Goal: Task Accomplishment & Management: Complete application form

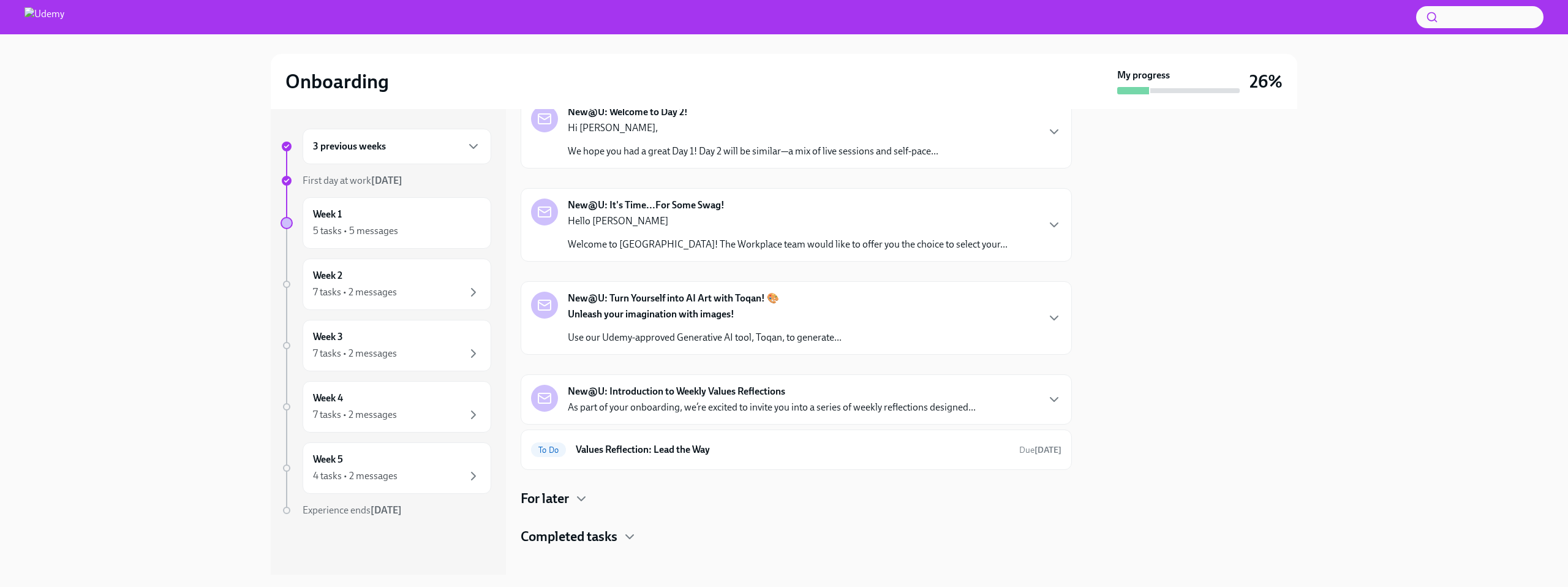
scroll to position [81, 0]
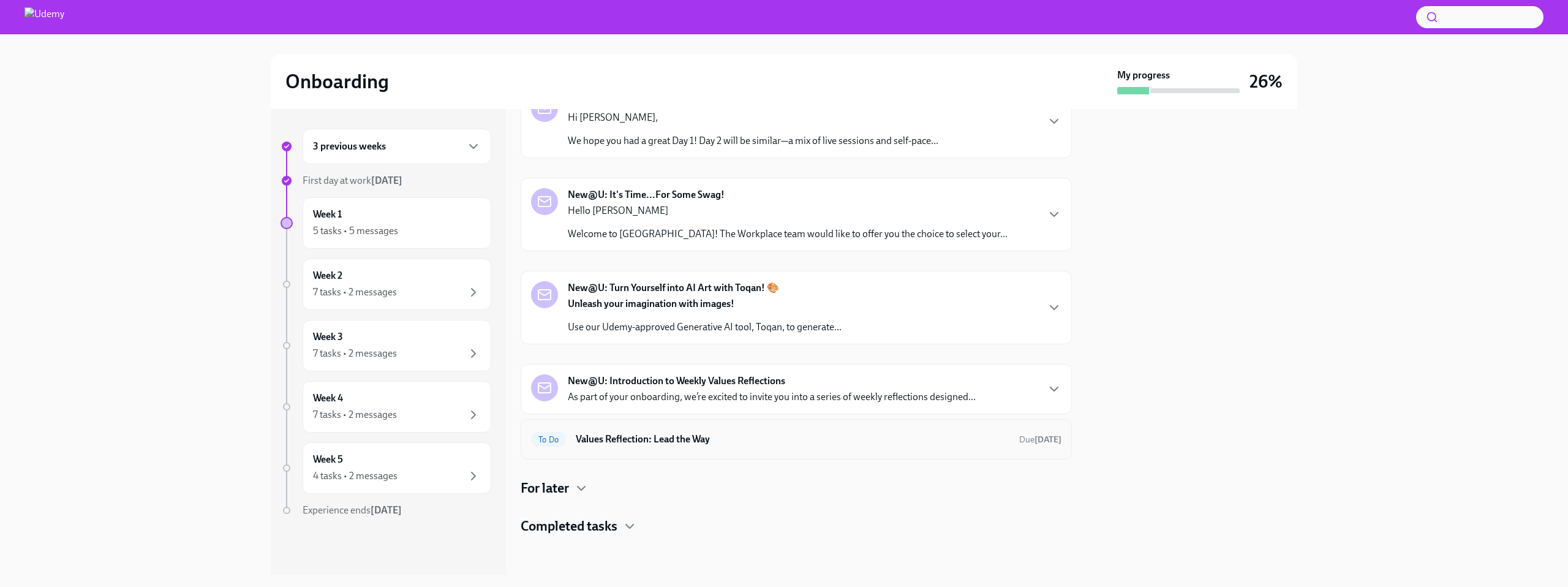
click at [670, 438] on h6 "Values Reflection: Lead the Way" at bounding box center [792, 439] width 434 height 14
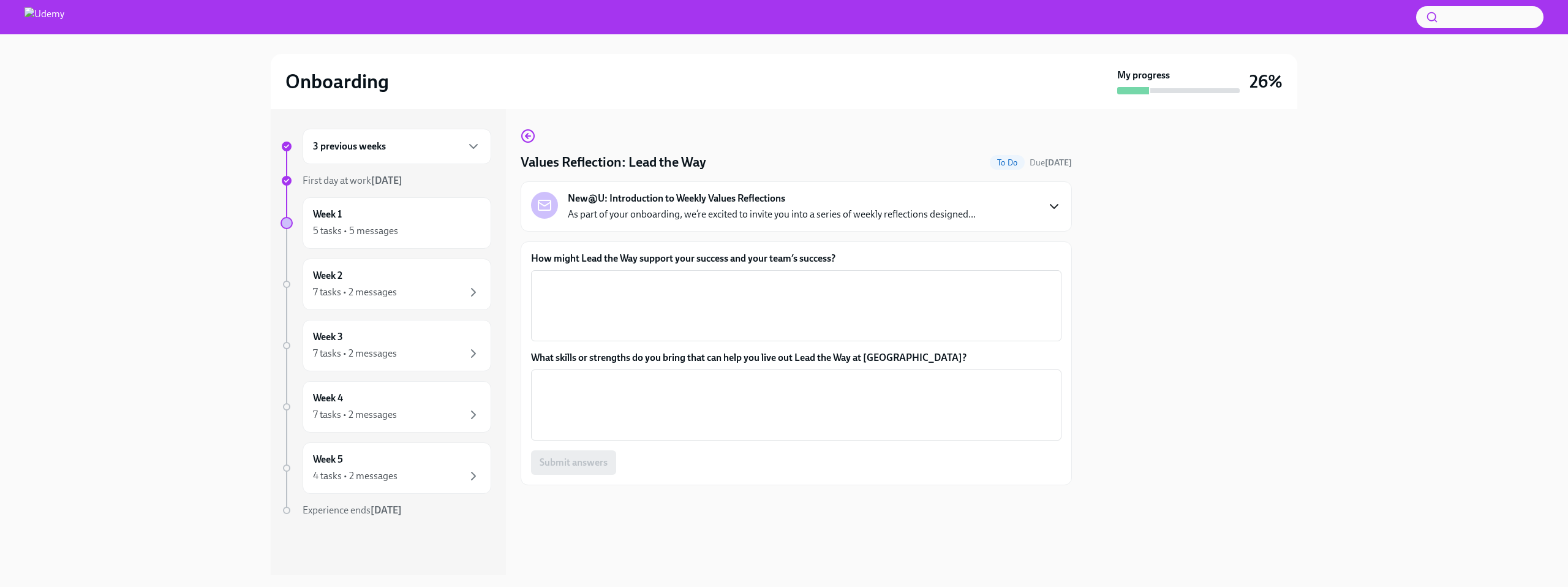
click at [1056, 199] on icon "button" at bounding box center [1054, 206] width 15 height 15
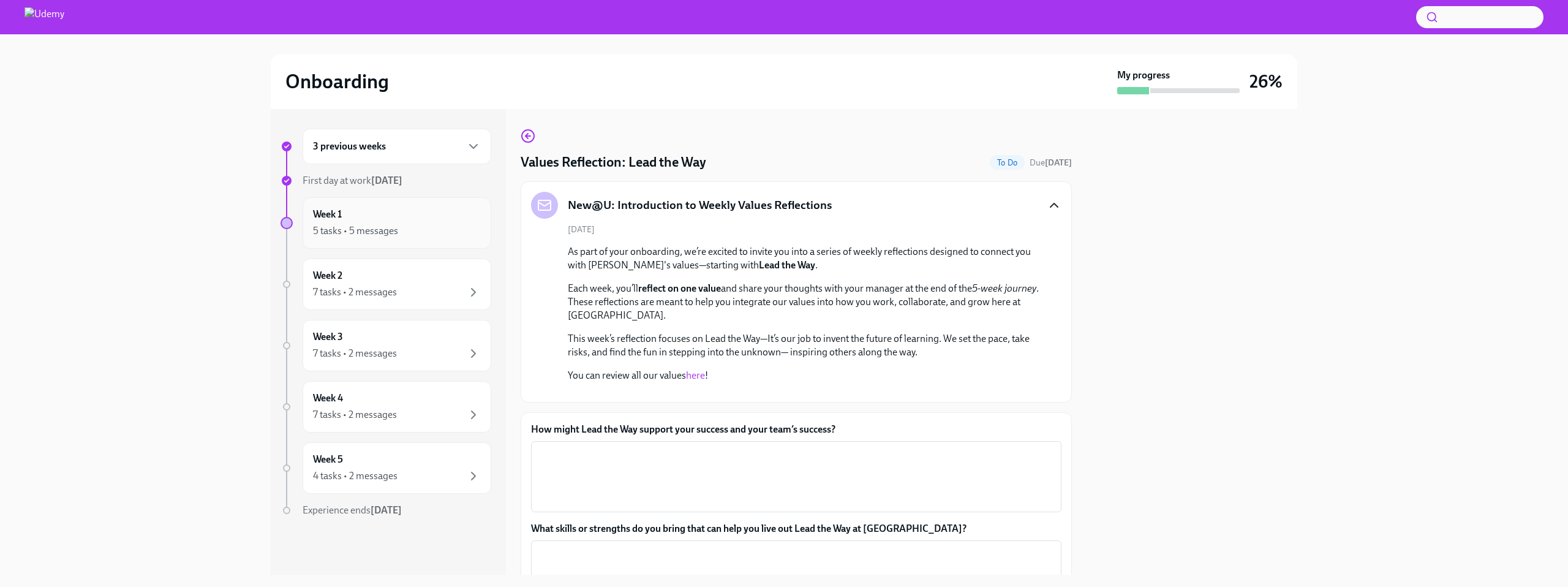
click at [348, 229] on div "5 tasks • 5 messages" at bounding box center [356, 230] width 85 height 14
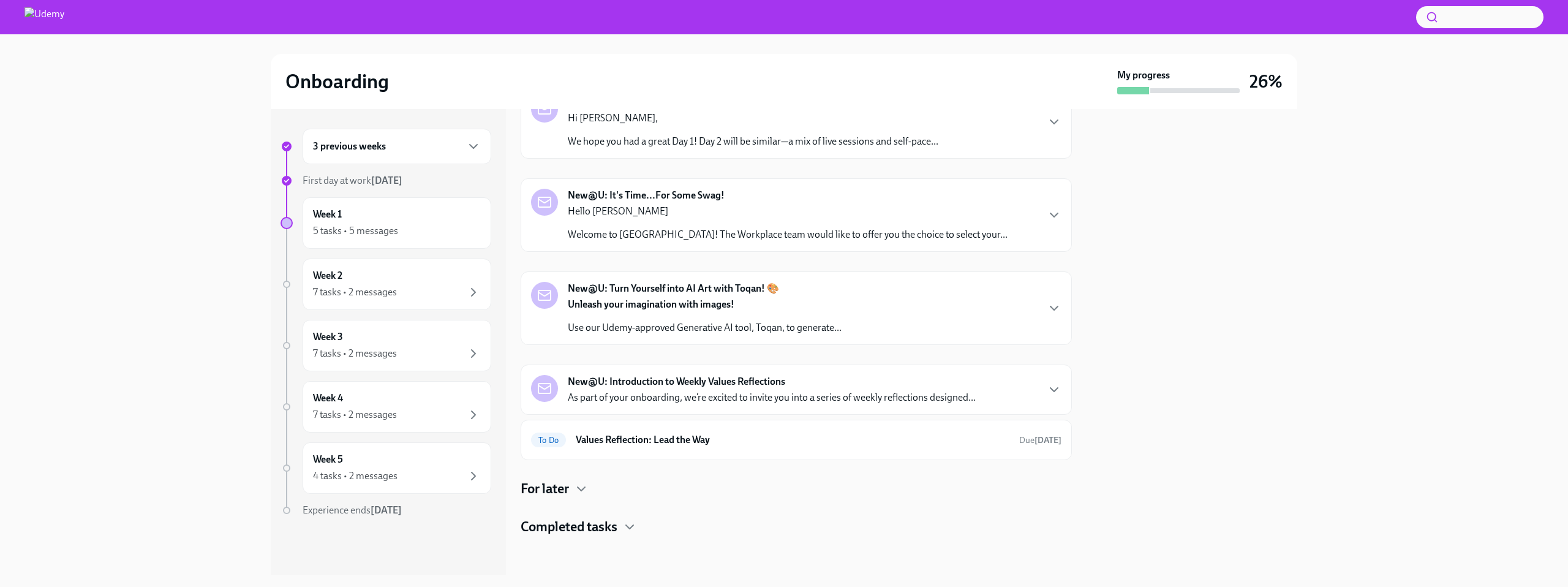
scroll to position [81, 0]
click at [580, 482] on icon "button" at bounding box center [581, 488] width 15 height 15
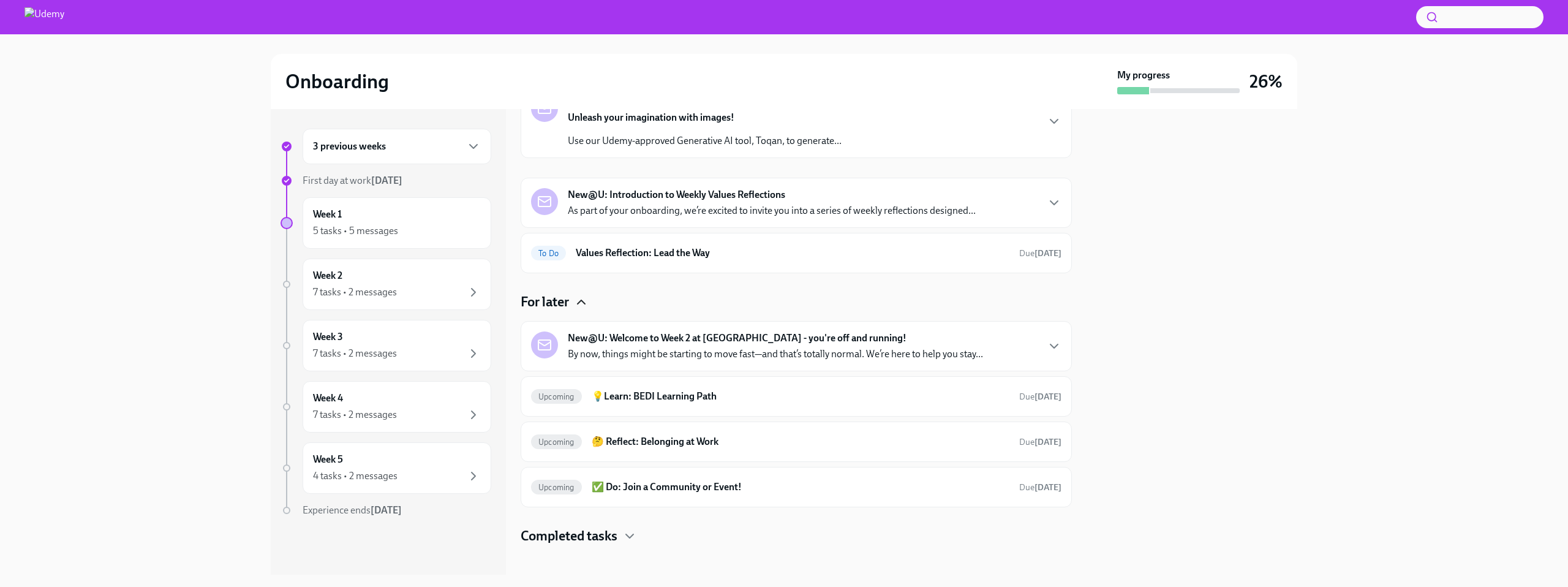
scroll to position [275, 0]
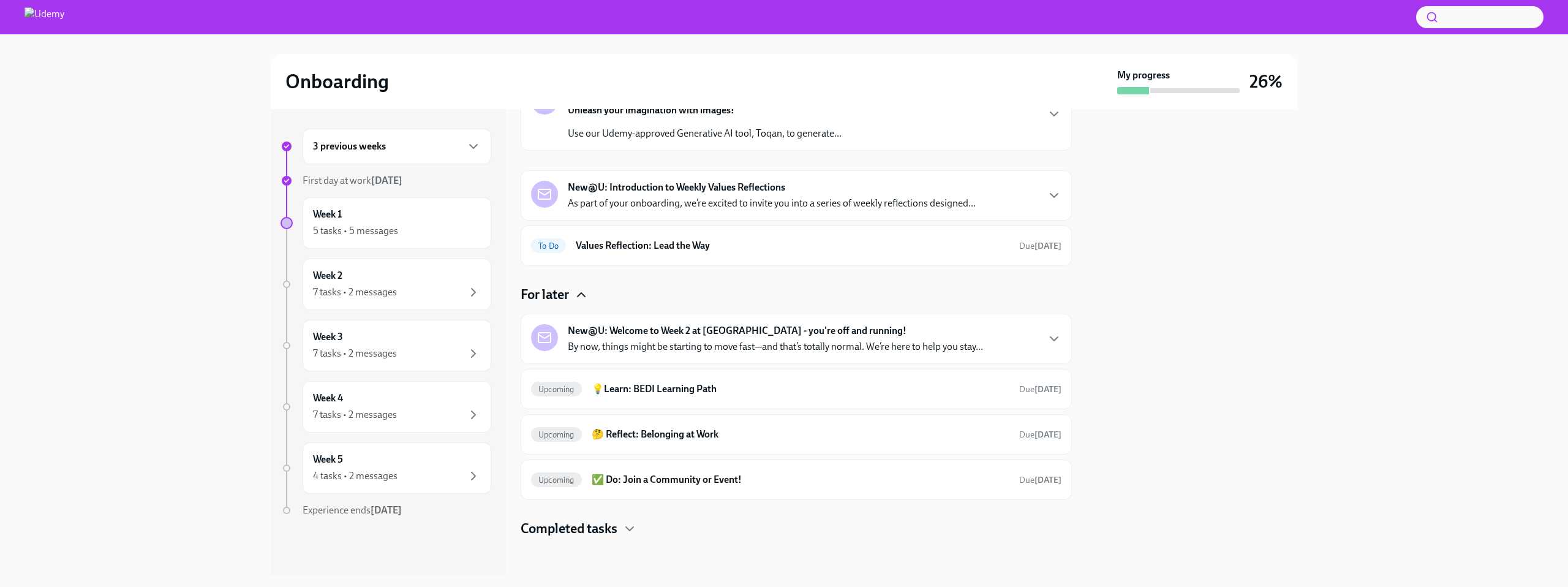
click at [576, 292] on icon "button" at bounding box center [581, 295] width 15 height 15
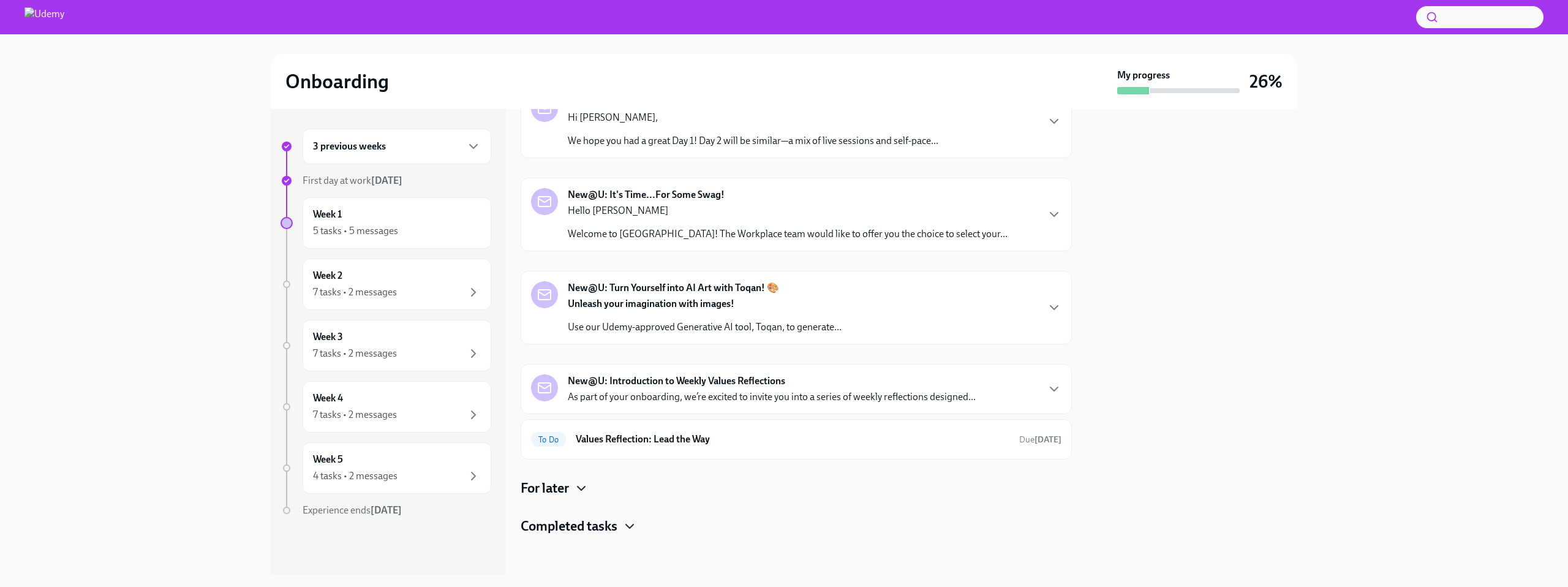
click at [632, 522] on icon "button" at bounding box center [630, 526] width 15 height 15
click at [45, 18] on img at bounding box center [44, 17] width 40 height 19
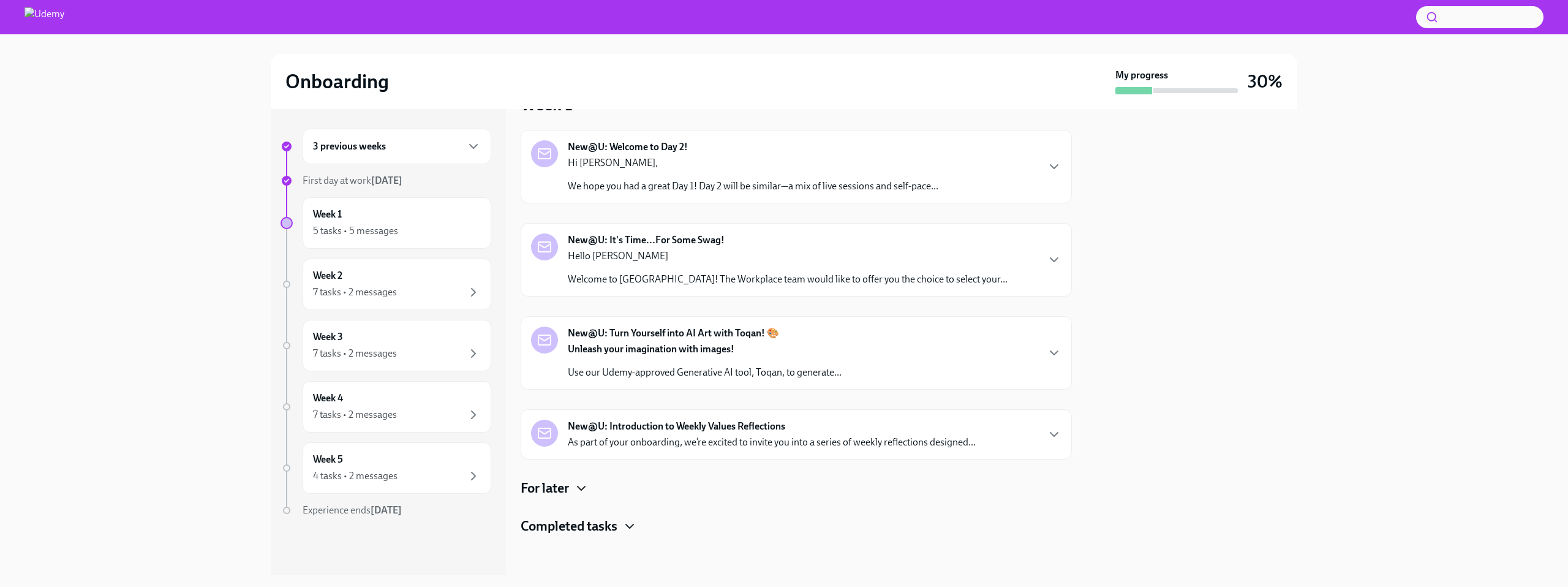
scroll to position [36, 0]
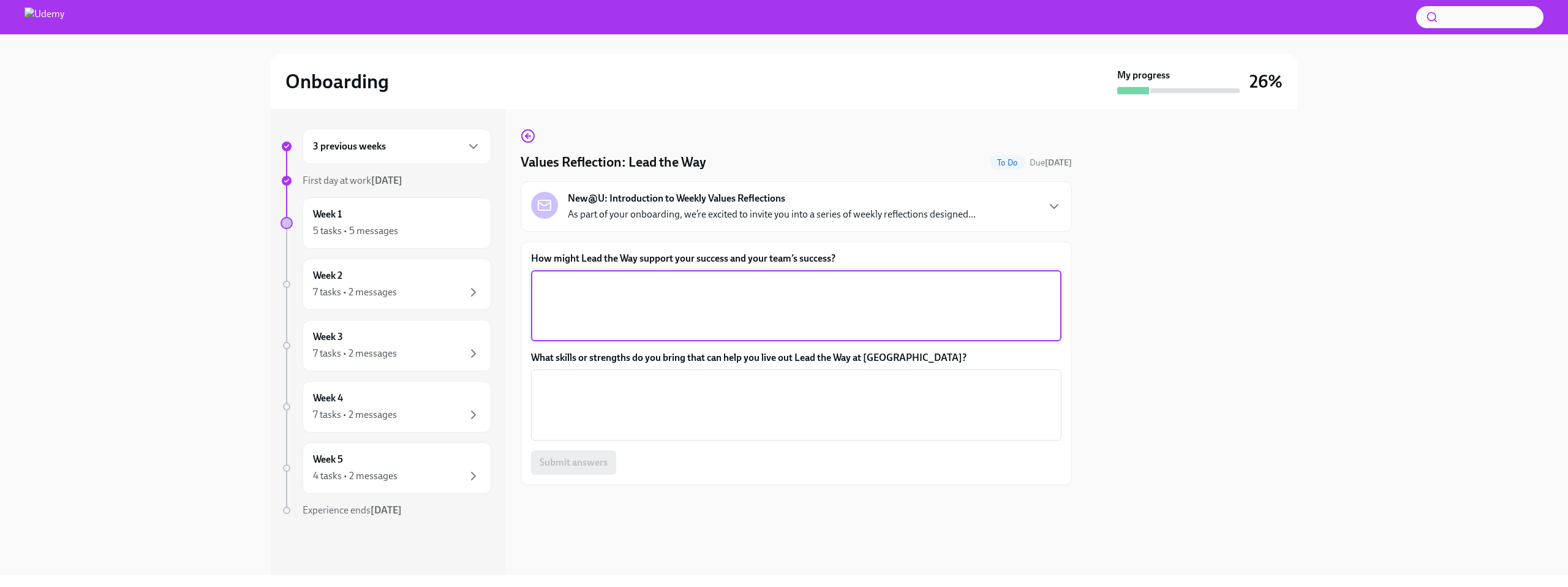
click at [588, 291] on textarea "How might Lead the Way support your success and your team’s success?" at bounding box center [796, 306] width 516 height 59
paste textarea "“Lead the Way” helps me and my team in Customer Success by pushing us to proact…"
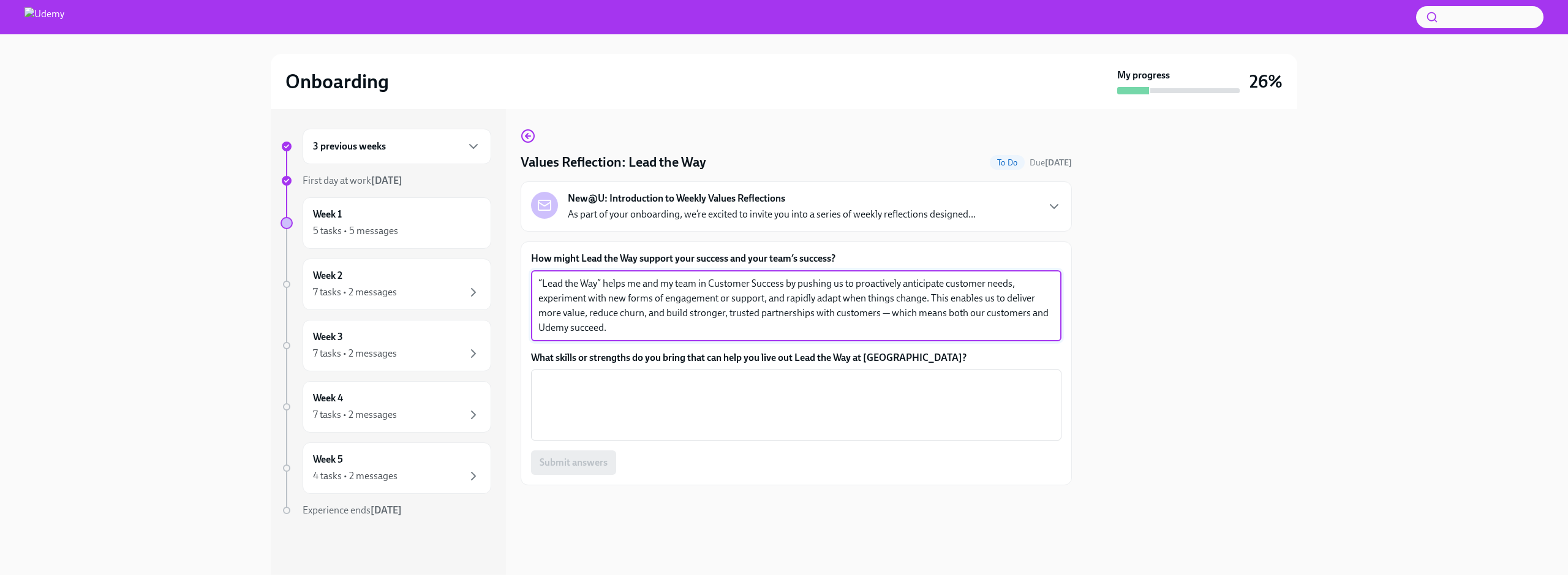
click at [601, 283] on textarea "“Lead the Way” helps me and my team in Customer Success by pushing us to proact…" at bounding box center [796, 306] width 516 height 59
click at [544, 281] on textarea "“Lead the Way helps me and my team in Customer Success by pushing us to proacti…" at bounding box center [796, 306] width 516 height 59
click at [593, 283] on textarea "Lead the Way helps me and my team in Customer Success by pushing us to proactiv…" at bounding box center [796, 306] width 516 height 59
drag, startPoint x: 696, startPoint y: 283, endPoint x: 785, endPoint y: 284, distance: 89.0
click at [785, 284] on textarea "Lead the Way - helps me and my team in Customer Success by pushing us to proact…" at bounding box center [796, 306] width 516 height 59
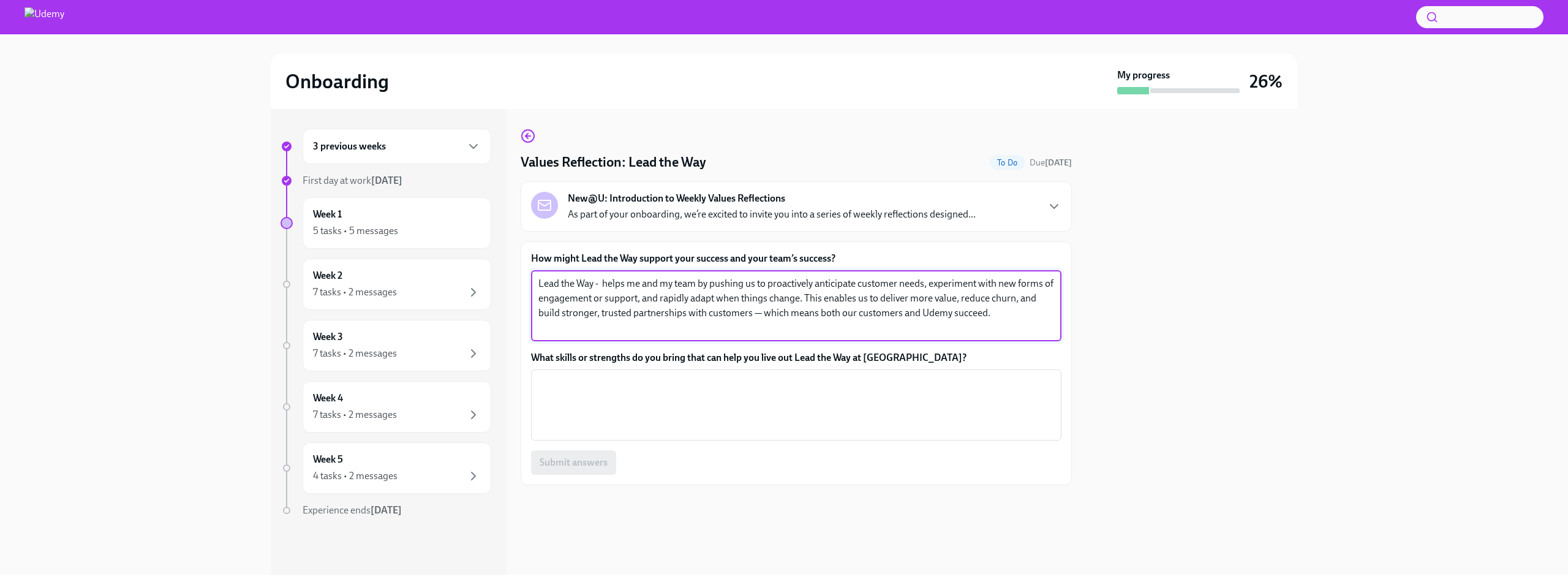
click at [759, 315] on textarea "Lead the Way - helps me and my team by pushing us to proactively anticipate cus…" at bounding box center [796, 306] width 516 height 59
drag, startPoint x: 1001, startPoint y: 319, endPoint x: 752, endPoint y: 317, distance: 249.0
click at [752, 317] on textarea "Lead the Way - helps me and my team by pushing us to proactively anticipate cus…" at bounding box center [796, 306] width 516 height 59
click at [844, 297] on textarea "Lead the Way - helps me and my team by pushing us to proactively anticipate cus…" at bounding box center [796, 306] width 516 height 59
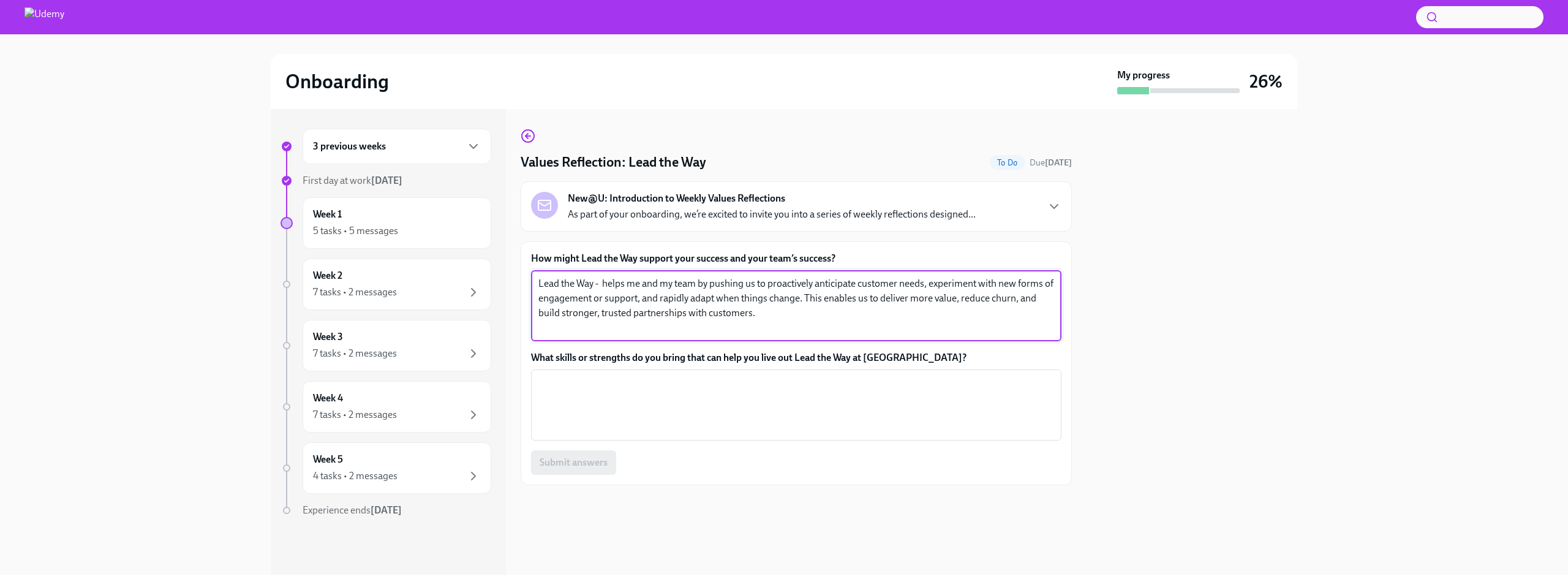
type textarea "Lead the Way - helps me and my team by pushing us to proactively anticipate cus…"
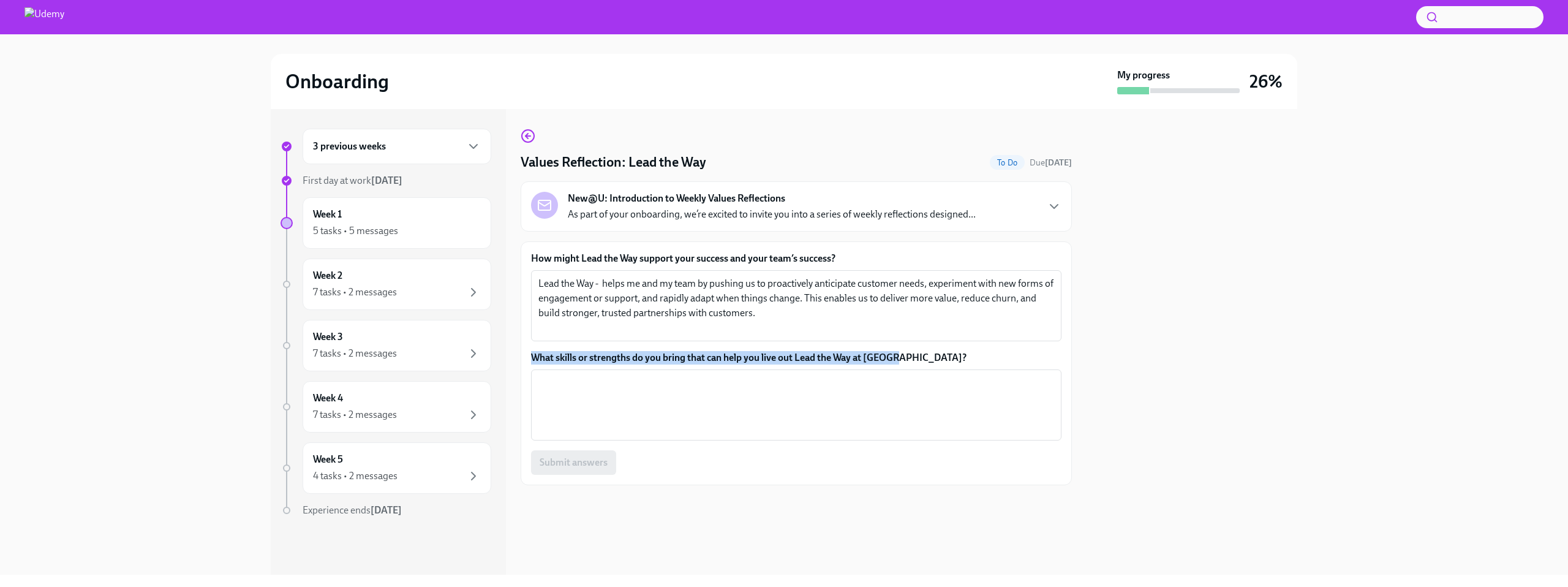
drag, startPoint x: 917, startPoint y: 359, endPoint x: 530, endPoint y: 355, distance: 387.0
click at [530, 355] on div "How might Lead the Way support your success and your team’s success? Lead the W…" at bounding box center [796, 363] width 551 height 244
copy label "What skills or strengths do you bring that can help you live out Lead the Way a…"
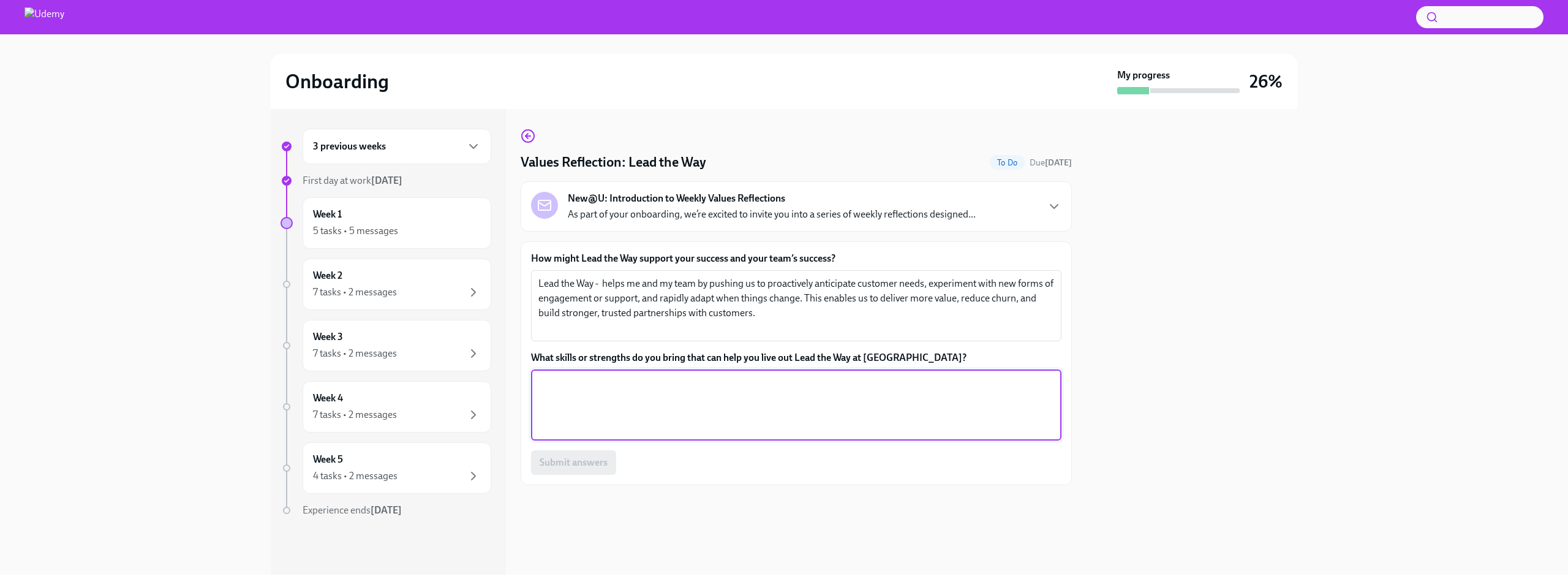
click at [593, 378] on textarea "What skills or strengths do you bring that can help you live out Lead the Way a…" at bounding box center [796, 405] width 516 height 59
paste textarea "I bring strong initiative and proactiveness which means I don’t wait for issues…"
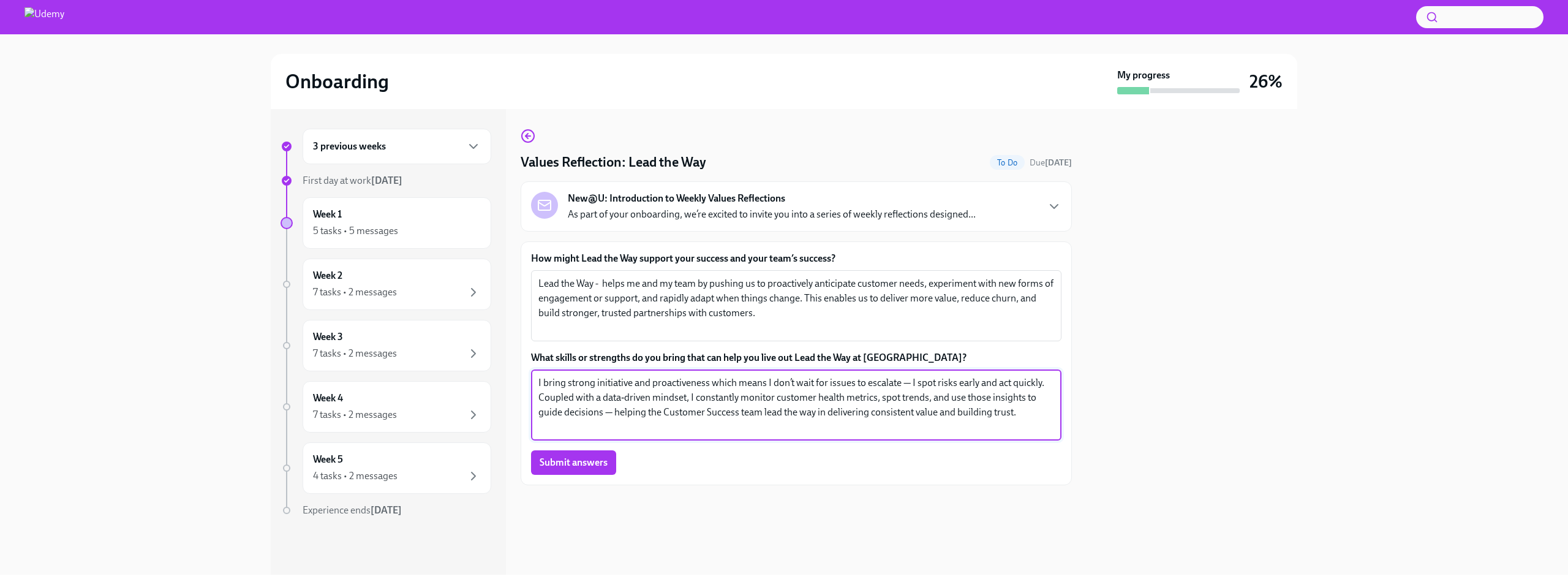
click at [911, 382] on textarea "I bring strong initiative and proactiveness which means I don’t wait for issues…" at bounding box center [796, 405] width 516 height 59
click at [549, 401] on textarea "I bring strong initiative and proactiveness which means I don’t wait for issues…" at bounding box center [796, 405] width 516 height 59
click at [587, 412] on textarea "I bring strong initiative and proactiveness which means I don’t wait for issues…" at bounding box center [796, 405] width 516 height 59
click at [618, 411] on textarea "I bring strong initiative and proactiveness which means I don’t wait for issues…" at bounding box center [796, 405] width 516 height 59
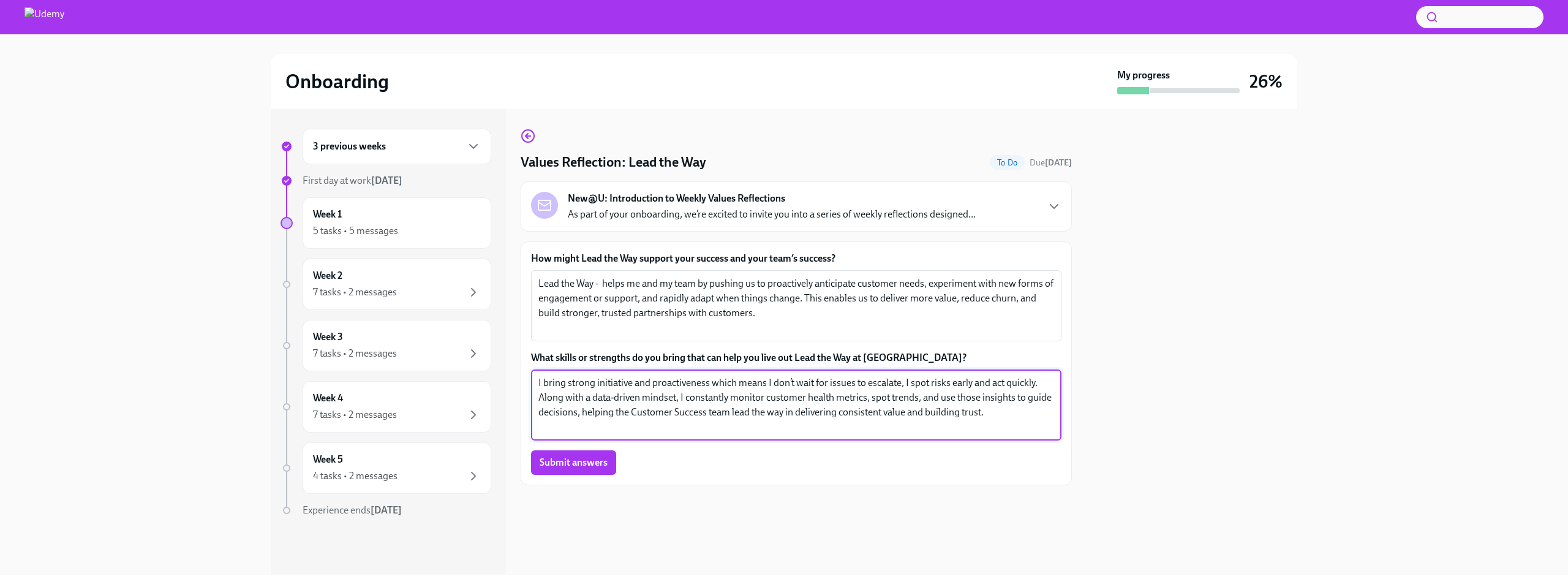
click at [581, 412] on textarea "I bring strong initiative and proactiveness which means I don’t wait for issues…" at bounding box center [796, 405] width 516 height 59
drag, startPoint x: 726, startPoint y: 412, endPoint x: 648, endPoint y: 408, distance: 78.1
click at [648, 409] on textarea "I bring strong initiative and proactiveness which means I don’t wait for issues…" at bounding box center [796, 405] width 516 height 59
click at [934, 415] on textarea "I bring strong initiative and proactiveness which means I don’t wait for issues…" at bounding box center [796, 405] width 516 height 59
type textarea "I bring strong initiative and proactiveness which means I don’t wait for issues…"
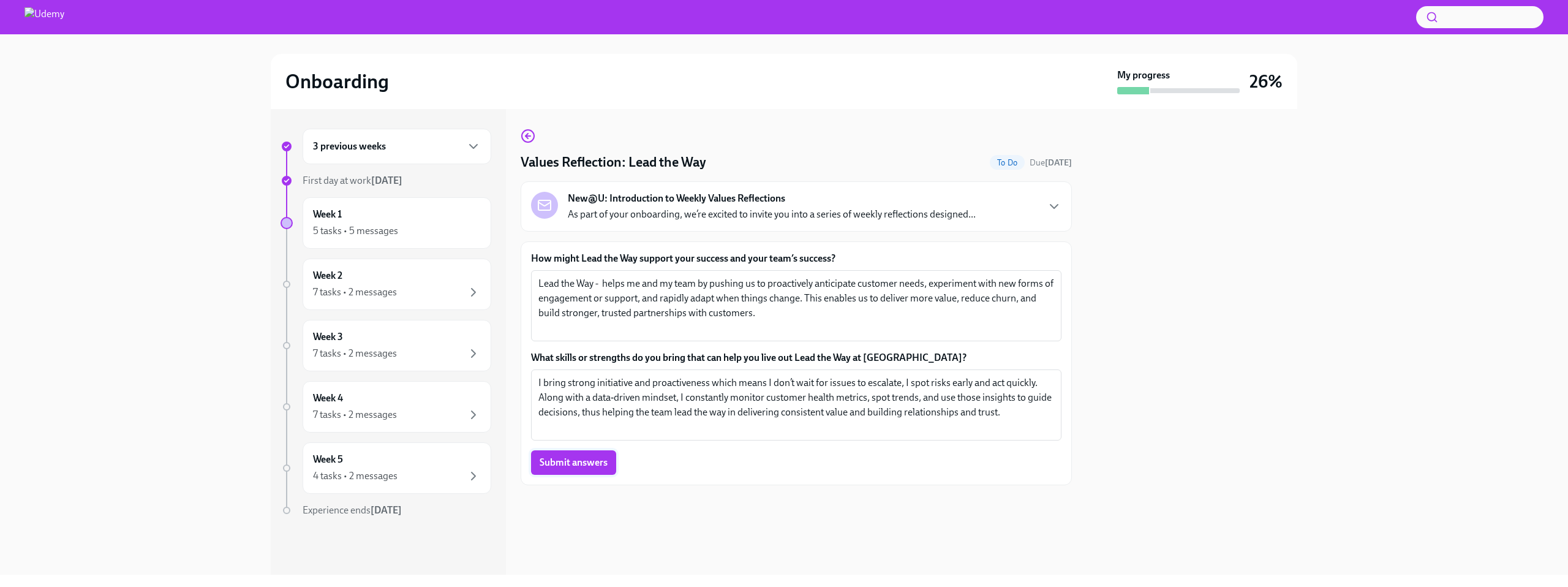
click at [583, 464] on span "Submit answers" at bounding box center [574, 462] width 68 height 12
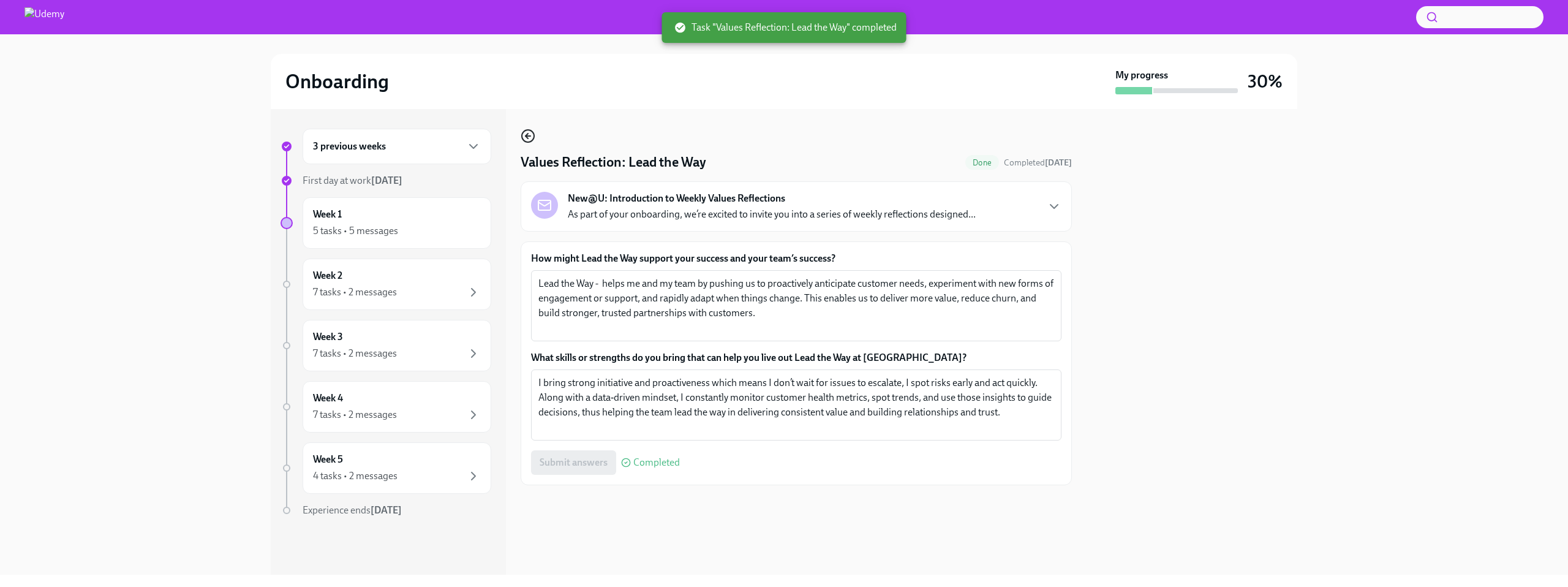
click at [531, 132] on icon "button" at bounding box center [528, 136] width 15 height 15
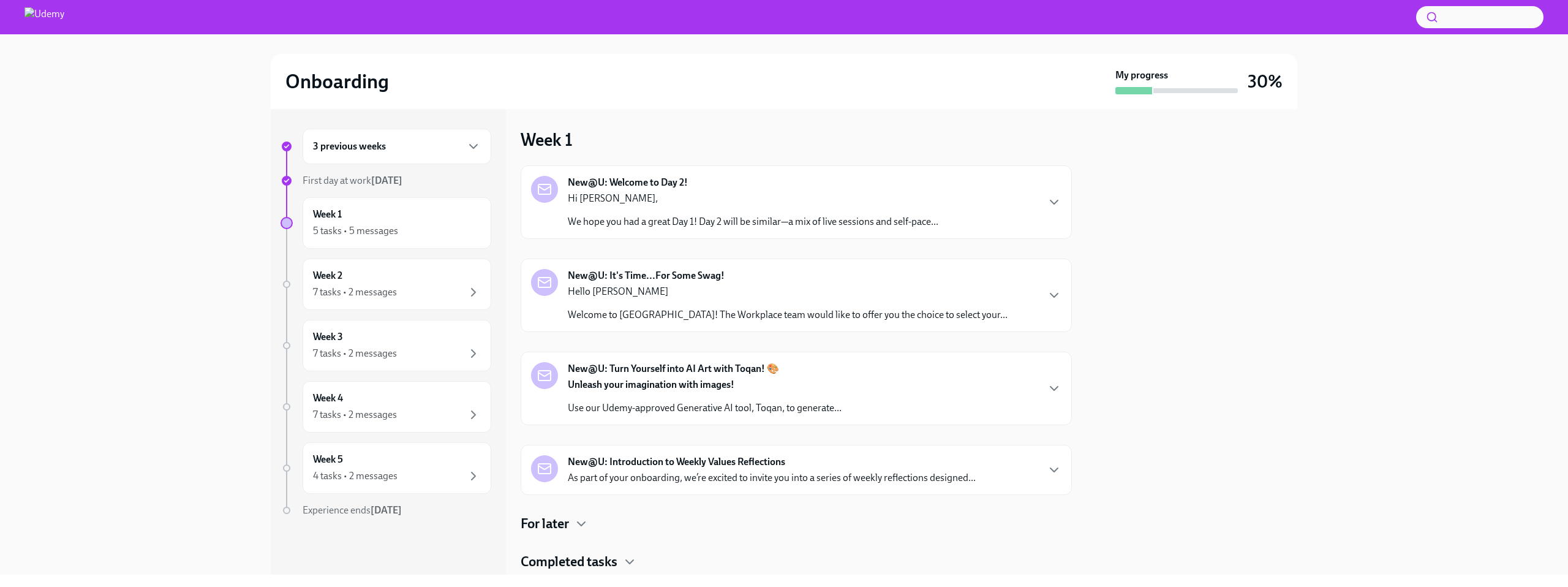
click at [703, 372] on strong "New@U: Turn Yourself into AI Art with Toqan! 🎨" at bounding box center [673, 369] width 211 height 14
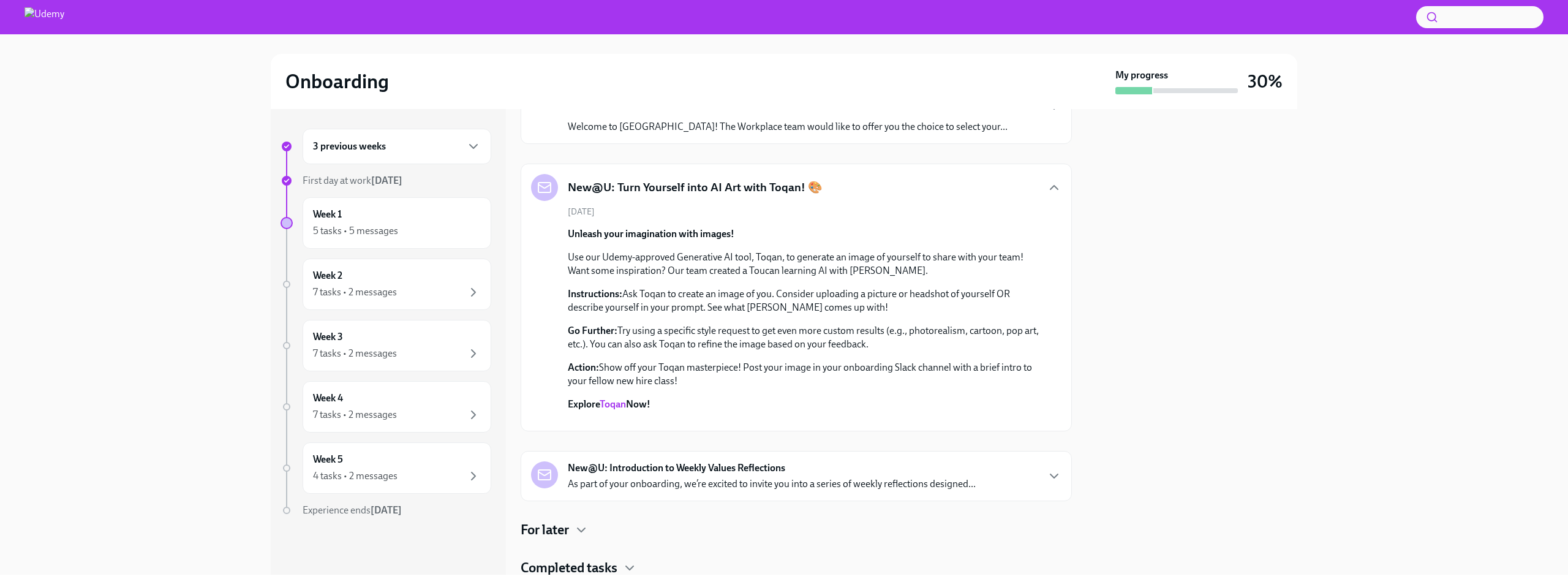
scroll to position [185, 0]
click at [846, 182] on div "New@U: Turn Yourself into AI Art with Toqan! 🎨" at bounding box center [796, 190] width 531 height 27
click at [829, 194] on div "New@U: Turn Yourself into AI Art with Toqan! 🎨" at bounding box center [796, 190] width 531 height 27
click at [428, 220] on div "Week 1 5 tasks • 5 messages" at bounding box center [397, 222] width 168 height 30
click at [1047, 187] on icon "button" at bounding box center [1054, 191] width 15 height 15
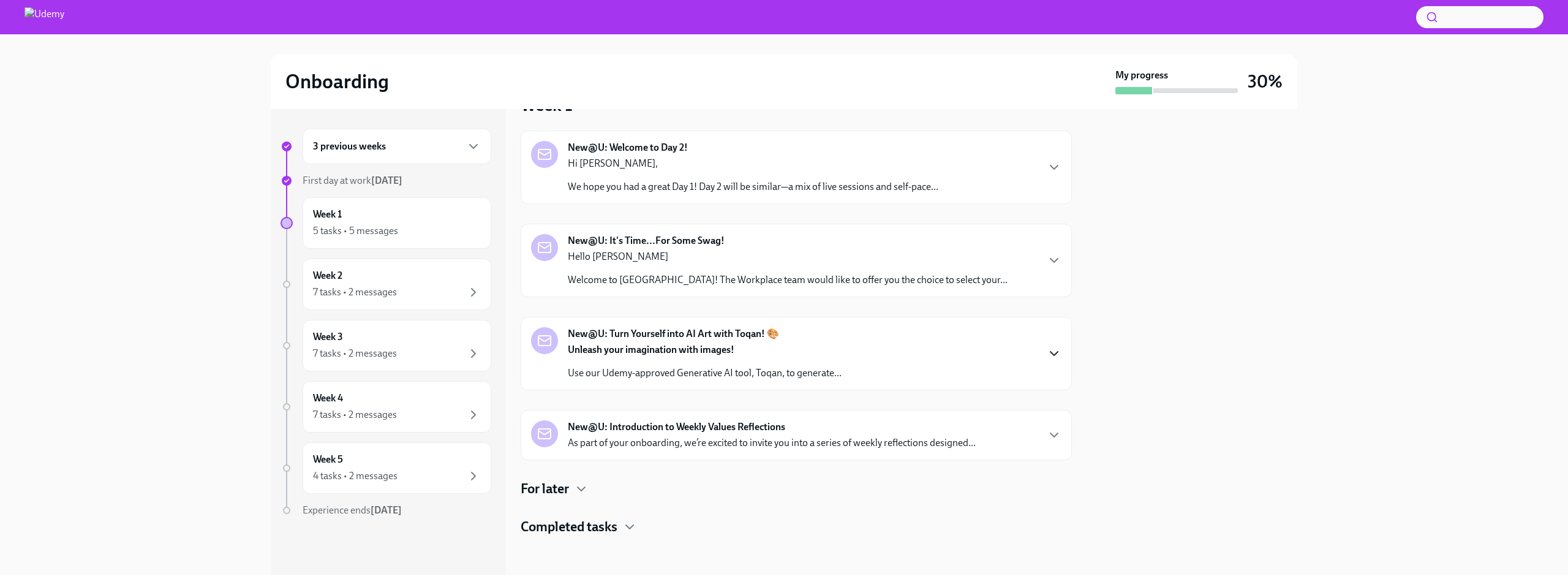
scroll to position [36, 0]
click at [580, 488] on icon "button" at bounding box center [581, 488] width 7 height 4
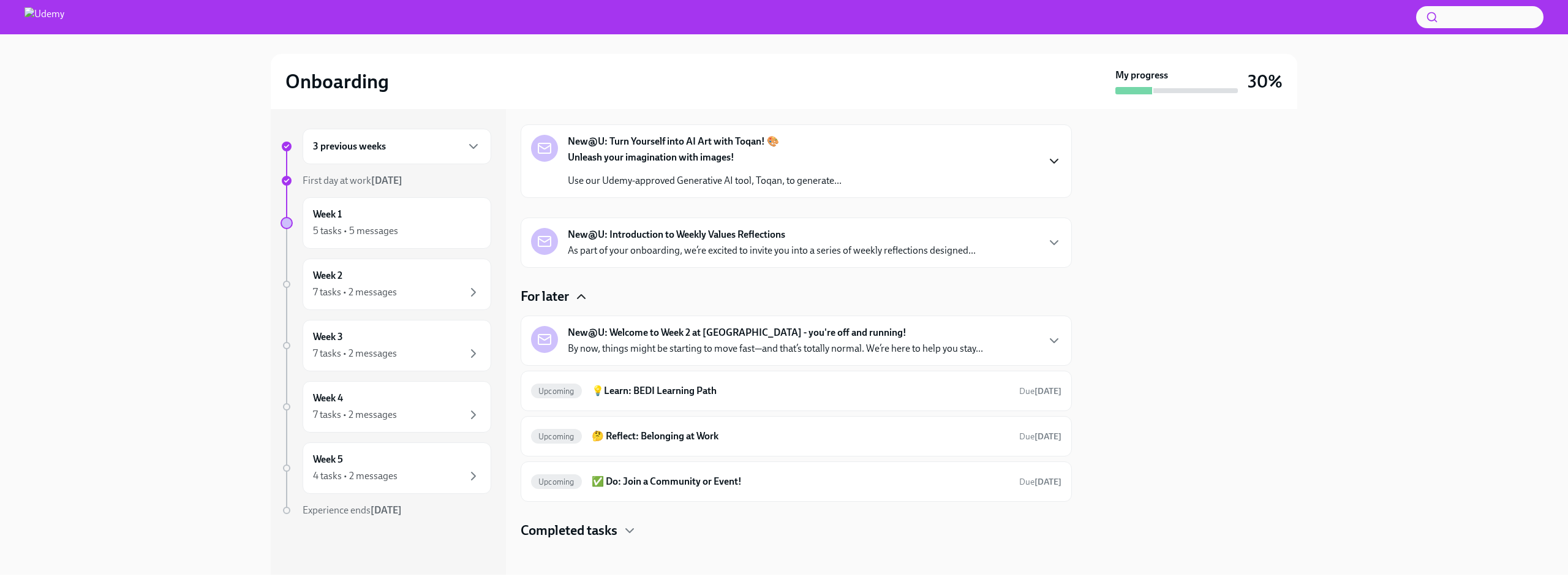
scroll to position [231, 0]
click at [582, 287] on icon "button" at bounding box center [581, 292] width 15 height 15
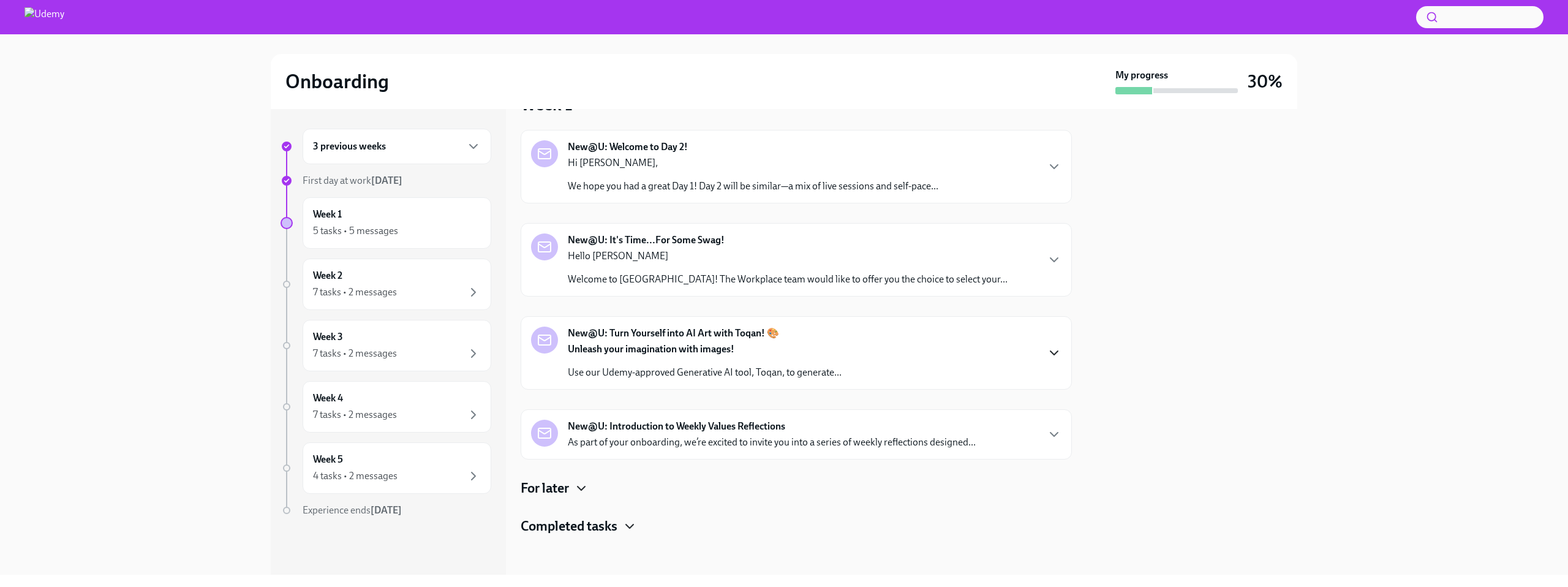
click at [633, 523] on icon "button" at bounding box center [630, 526] width 15 height 15
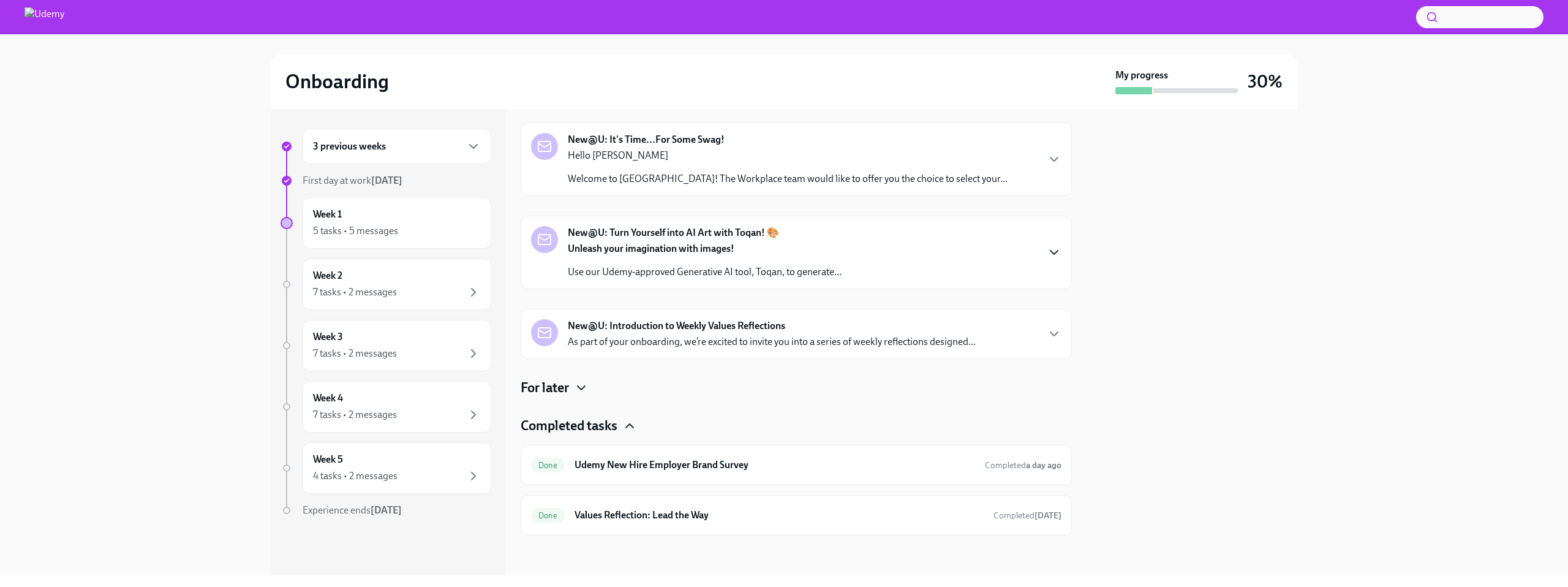
click at [626, 426] on icon "button" at bounding box center [630, 426] width 15 height 15
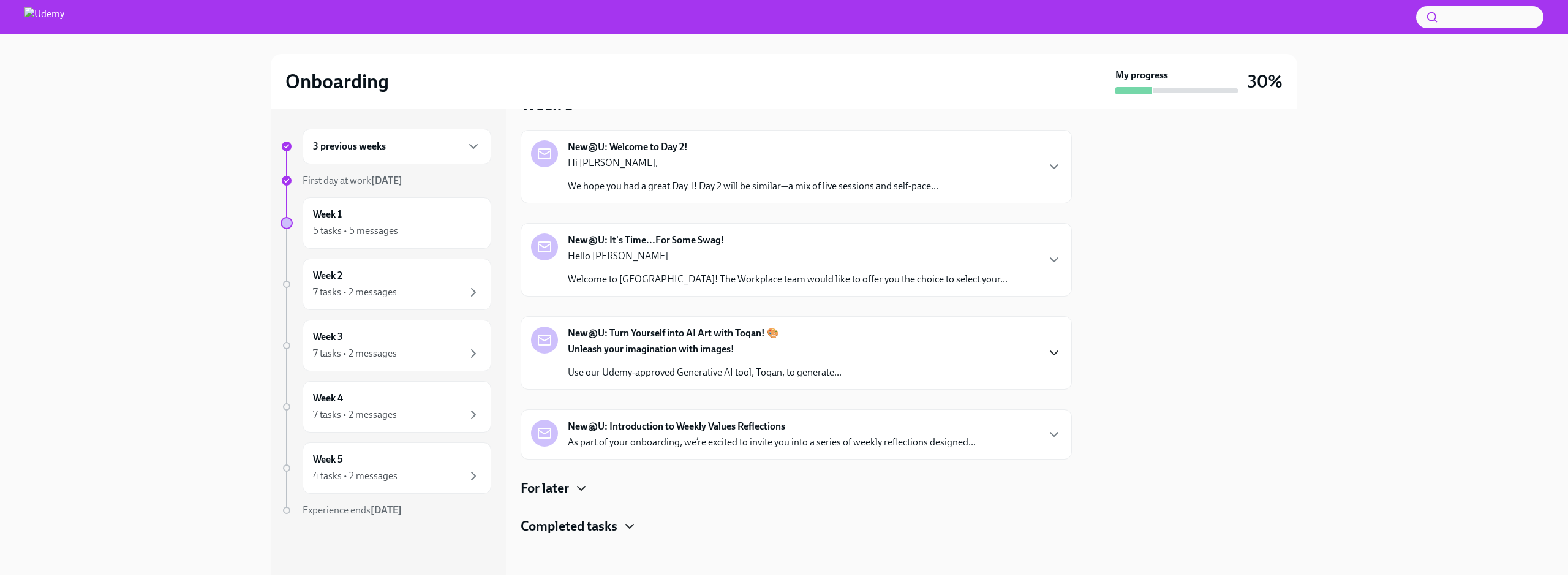
scroll to position [0, 0]
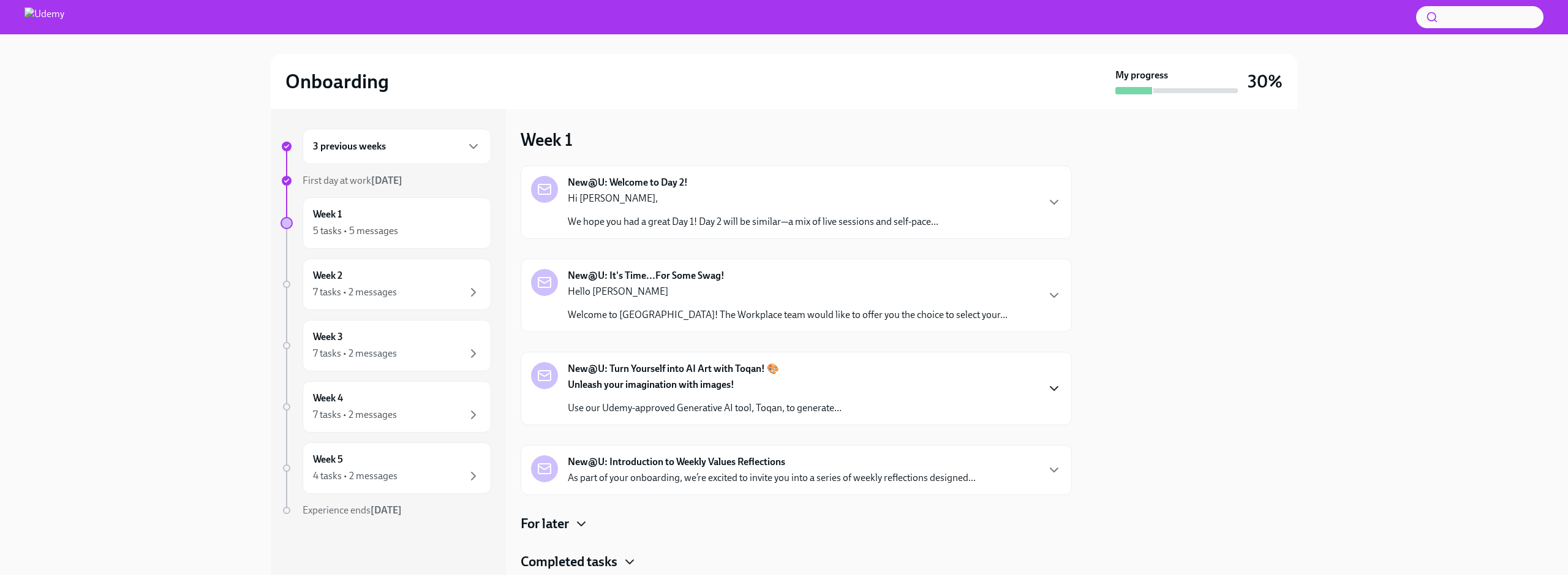
click at [699, 183] on div "New@U: Welcome to Day 2! Hi Stuti, We hope you had a great Day 1! Day 2 will be…" at bounding box center [753, 202] width 370 height 53
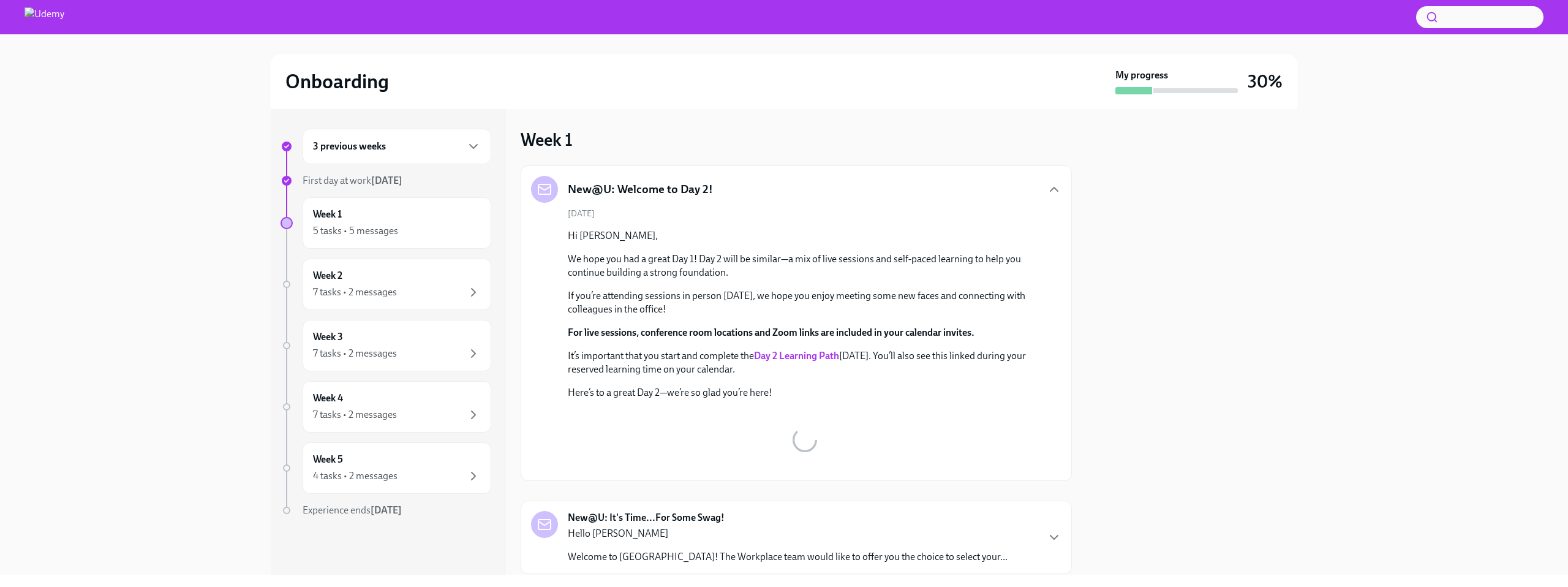
click at [772, 351] on strong "Day 2 Learning Path" at bounding box center [796, 356] width 85 height 12
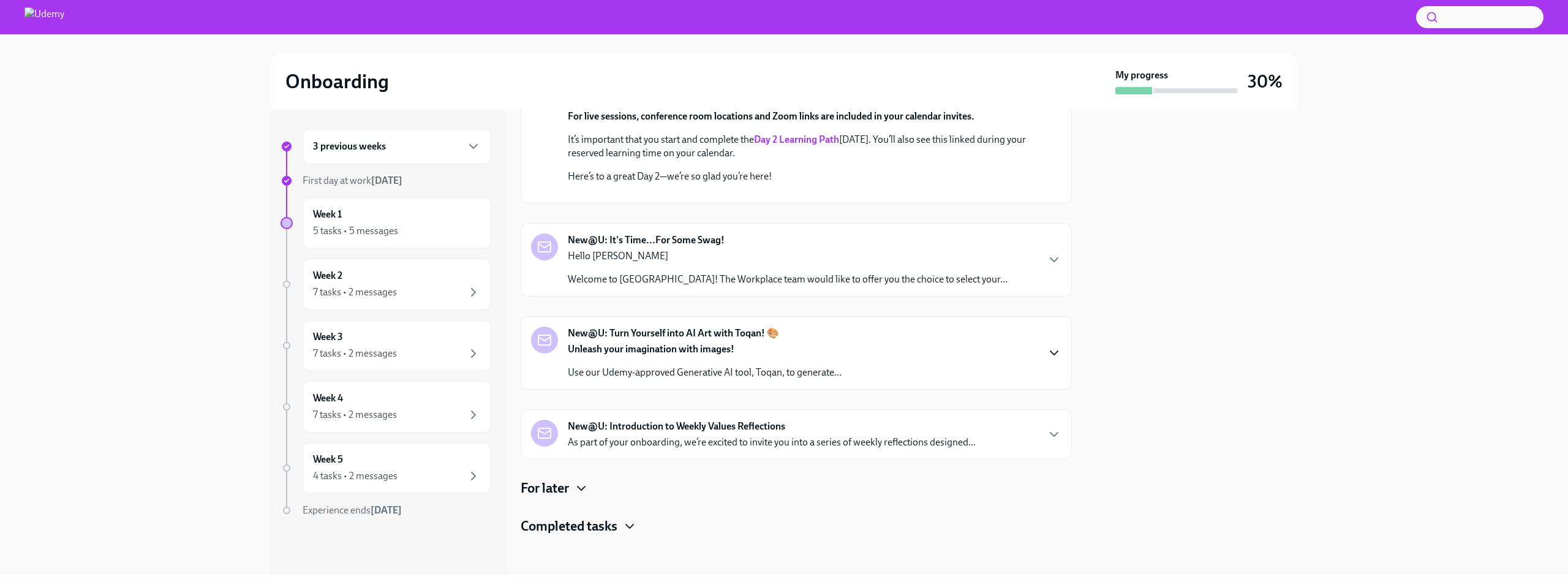
click at [700, 247] on strong "New@U: It's Time...For Some Swag!" at bounding box center [646, 240] width 157 height 14
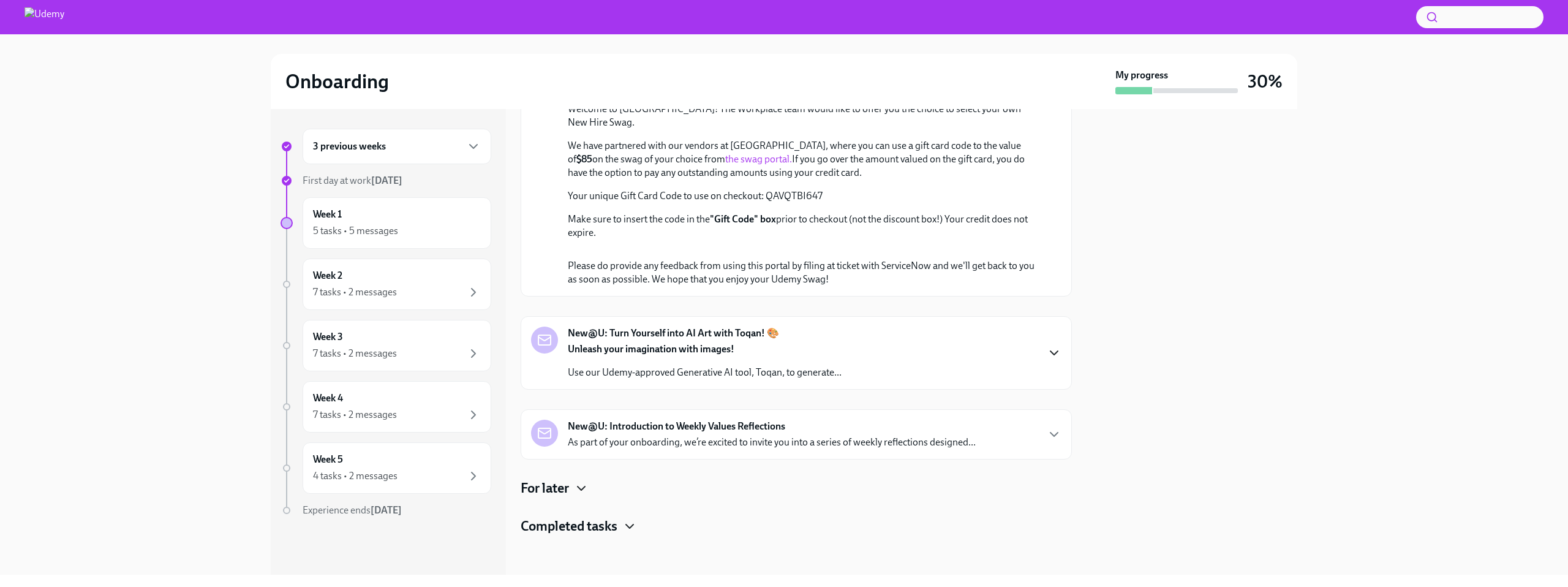
scroll to position [951, 0]
click at [712, 339] on strong "New@U: Turn Yourself into AI Art with Toqan! 🎨" at bounding box center [673, 333] width 211 height 14
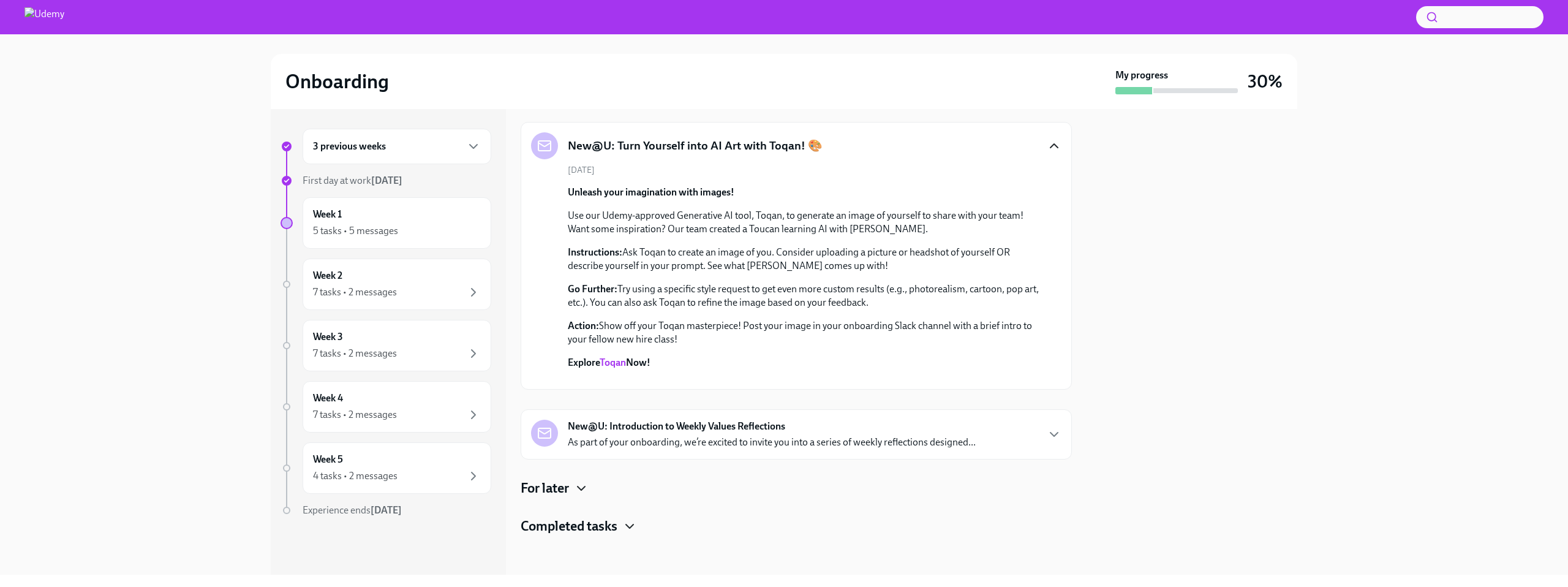
scroll to position [1398, 0]
click at [614, 357] on link "Toqan" at bounding box center [613, 362] width 27 height 12
click at [657, 438] on p "As part of your onboarding, we’re excited to invite you into a series of weekly…" at bounding box center [771, 442] width 408 height 14
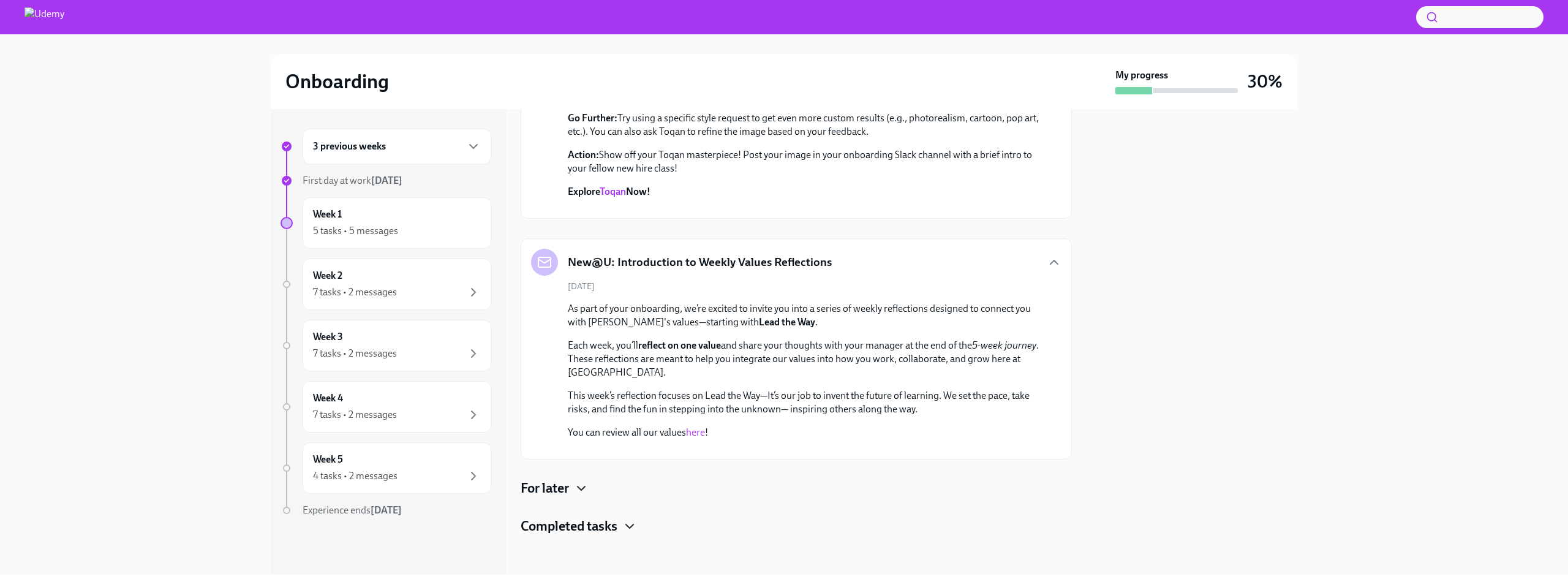
scroll to position [1845, 0]
click at [356, 283] on div "Week 2 7 tasks • 2 messages" at bounding box center [397, 284] width 168 height 30
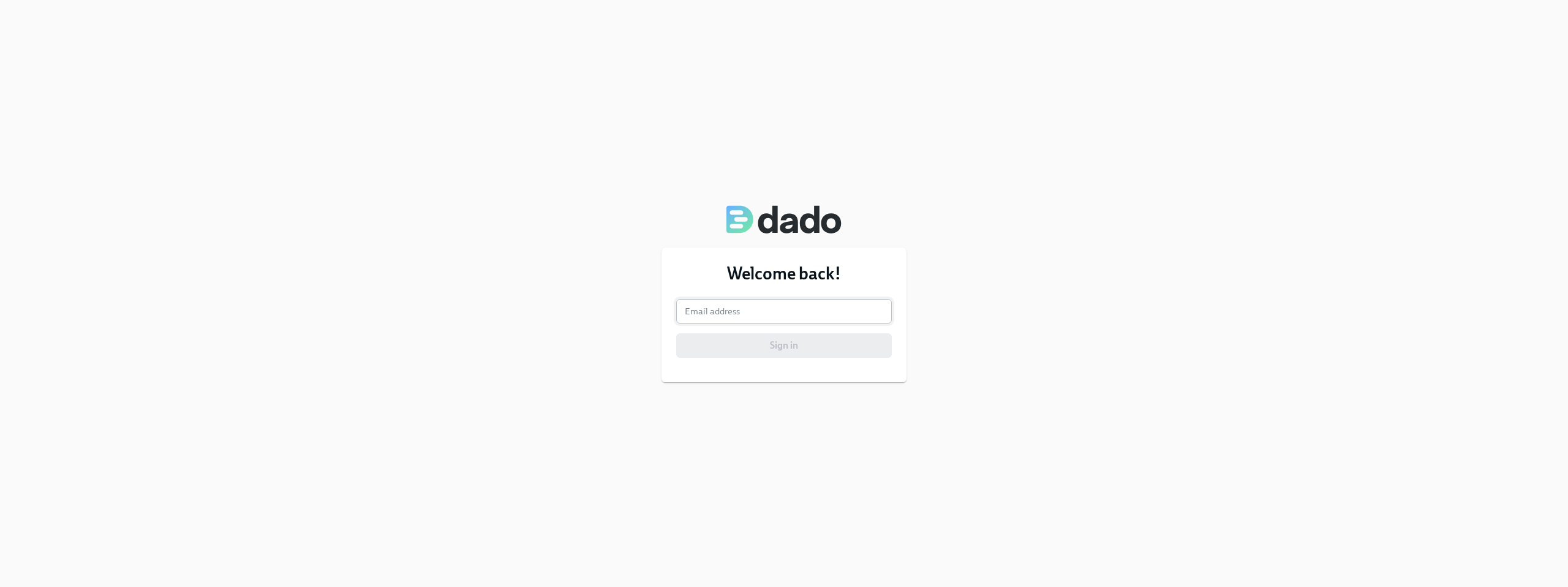
click at [819, 303] on input "email" at bounding box center [784, 311] width 216 height 25
type input "stuti.deo@udemy.com"
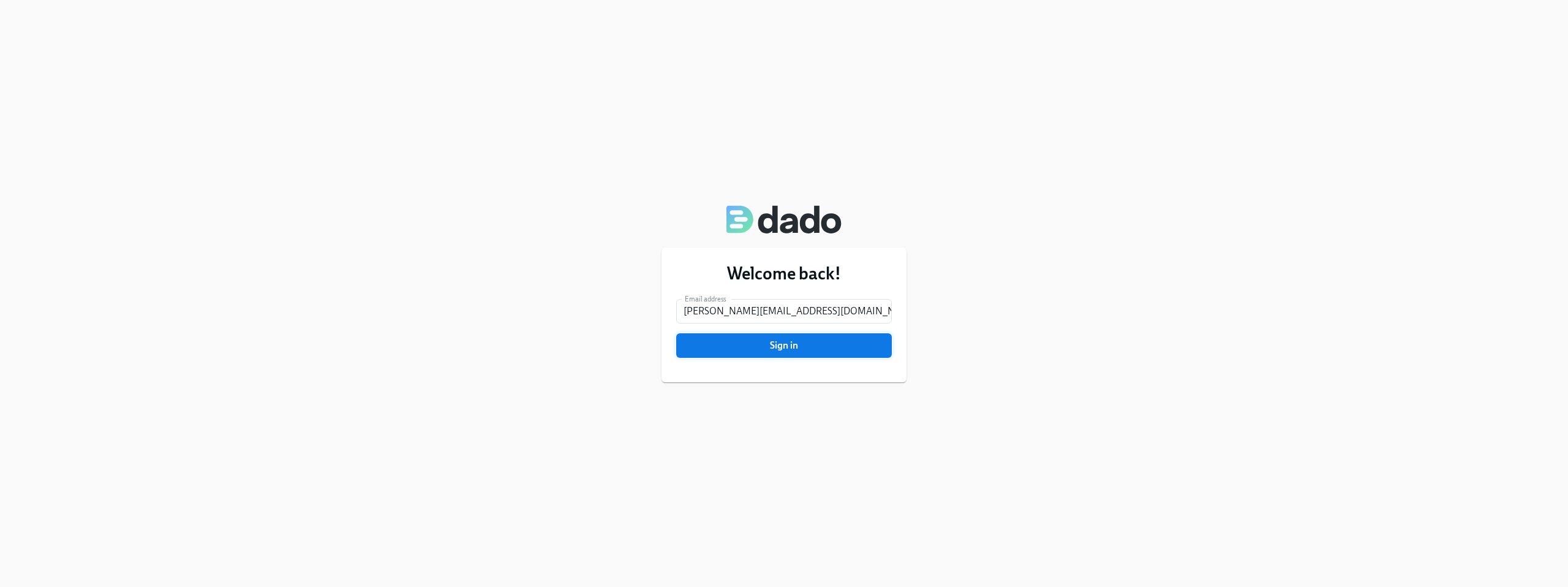
click at [797, 341] on span "Sign in" at bounding box center [783, 345] width 198 height 12
click at [676, 334] on button "Sign in" at bounding box center [784, 346] width 216 height 25
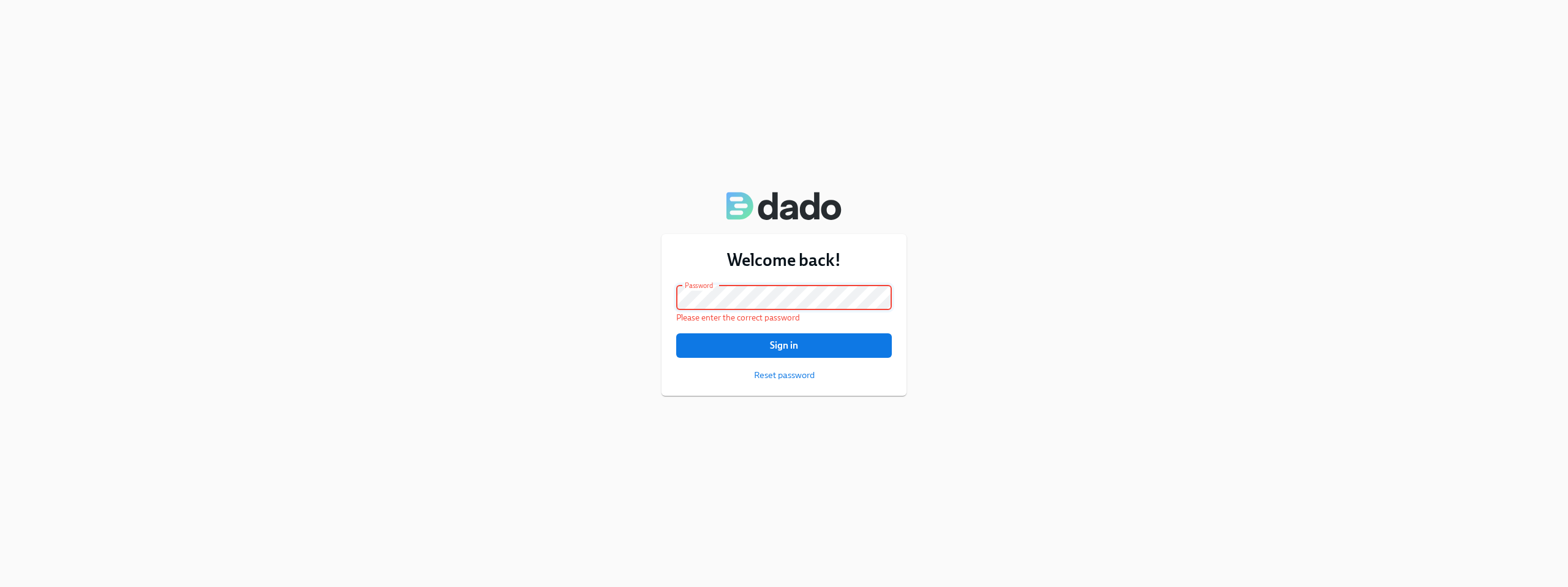
click at [676, 334] on button "Sign in" at bounding box center [784, 346] width 216 height 25
click at [659, 301] on div "Welcome back! Email address stuti.deo@udemy.com Email address Password Password…" at bounding box center [784, 293] width 1568 height 587
click at [759, 373] on span "Reset password" at bounding box center [784, 374] width 61 height 12
click at [766, 345] on span "Sign in" at bounding box center [783, 345] width 198 height 12
click at [659, 297] on div "Welcome back! Email address stuti.deo@udemy.com Email address Password Password…" at bounding box center [784, 293] width 1568 height 587
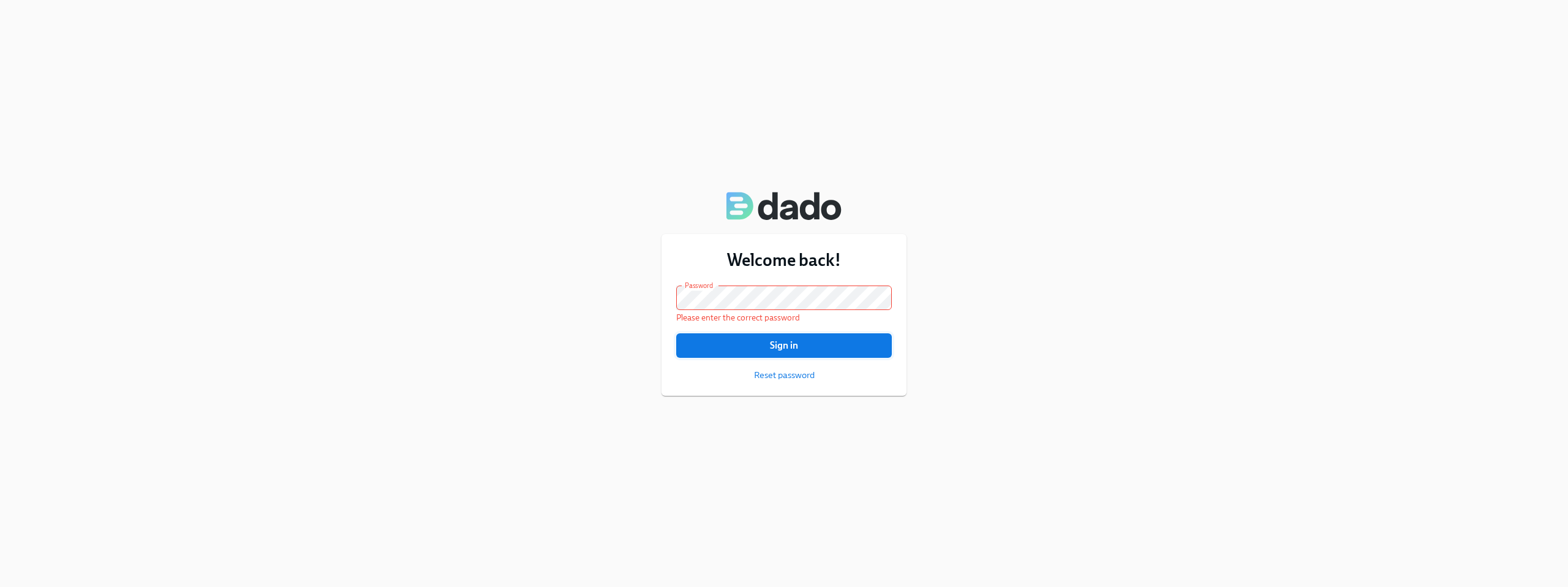
click at [726, 348] on span "Sign in" at bounding box center [783, 345] width 198 height 12
click at [783, 380] on span "Reset password" at bounding box center [784, 374] width 61 height 12
click at [661, 298] on div "Welcome back! Email address stuti.deo@udemy.com Email address Password Password…" at bounding box center [784, 315] width 245 height 162
click at [676, 334] on button "Sign in" at bounding box center [784, 346] width 216 height 25
click at [661, 295] on div "Welcome back! Email address stuti.deo@udemy.com Email address Password Password…" at bounding box center [784, 315] width 245 height 162
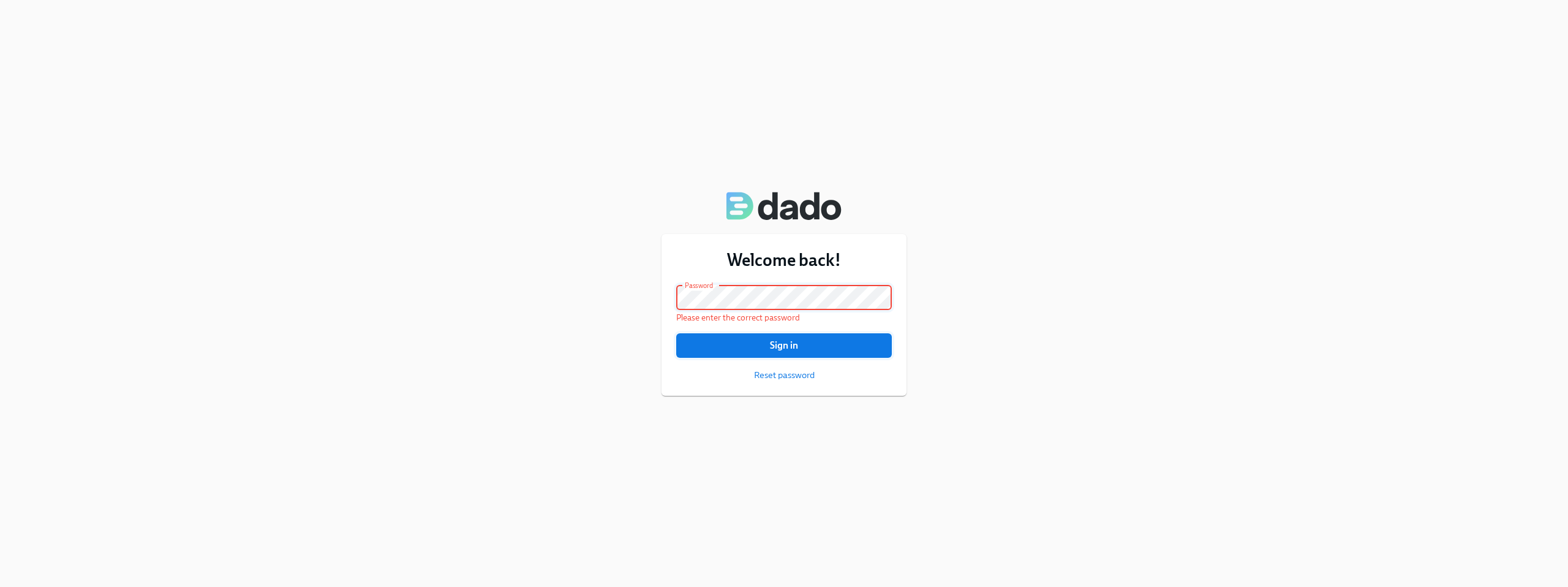
click at [707, 335] on button "Sign in" at bounding box center [784, 346] width 216 height 25
click at [635, 297] on div "Welcome back! Email address stuti.deo@udemy.com Email address Password Password…" at bounding box center [784, 293] width 1568 height 587
click at [689, 358] on form "Email address stuti.deo@udemy.com Email address Password Password Please enter …" at bounding box center [784, 334] width 216 height 96
click at [689, 350] on span "Sign in" at bounding box center [783, 345] width 198 height 12
click at [771, 380] on span "Reset password" at bounding box center [784, 374] width 61 height 12
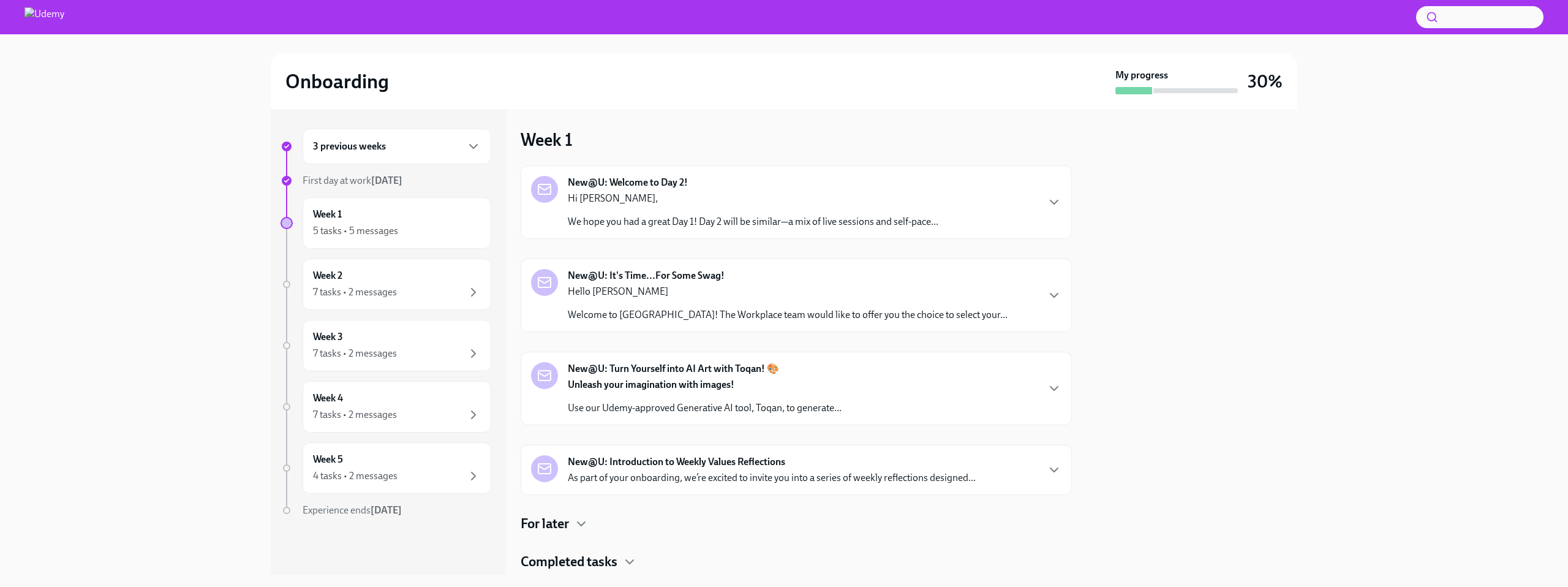
click at [350, 84] on h2 "Onboarding" at bounding box center [337, 81] width 103 height 25
click at [51, 16] on img at bounding box center [44, 17] width 40 height 19
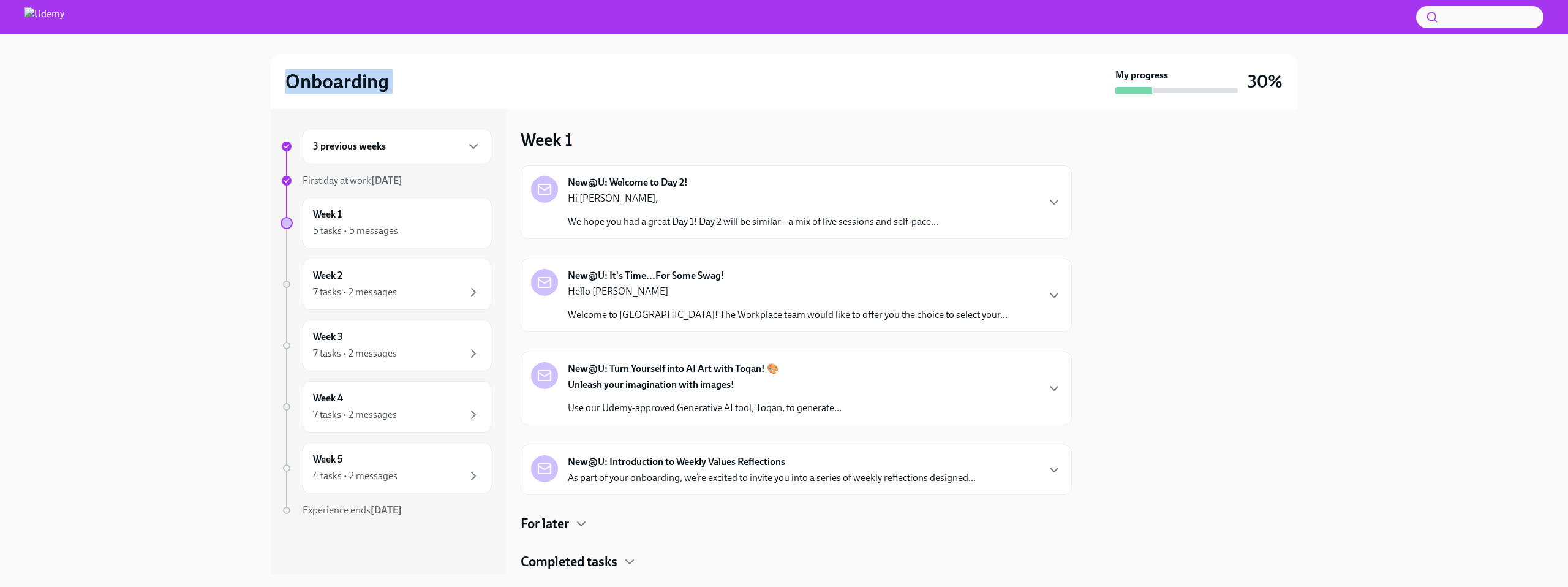
click at [51, 16] on img at bounding box center [44, 17] width 40 height 19
click at [1480, 12] on button "button" at bounding box center [1480, 18] width 127 height 22
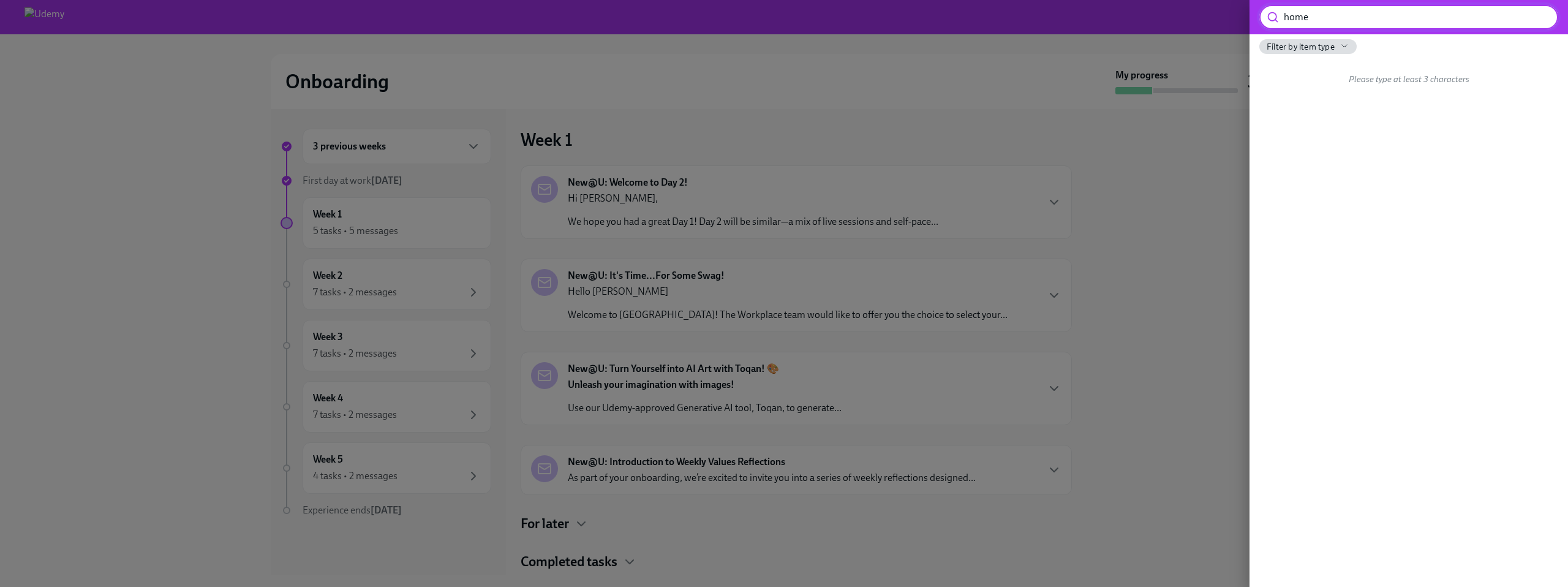
type input "home"
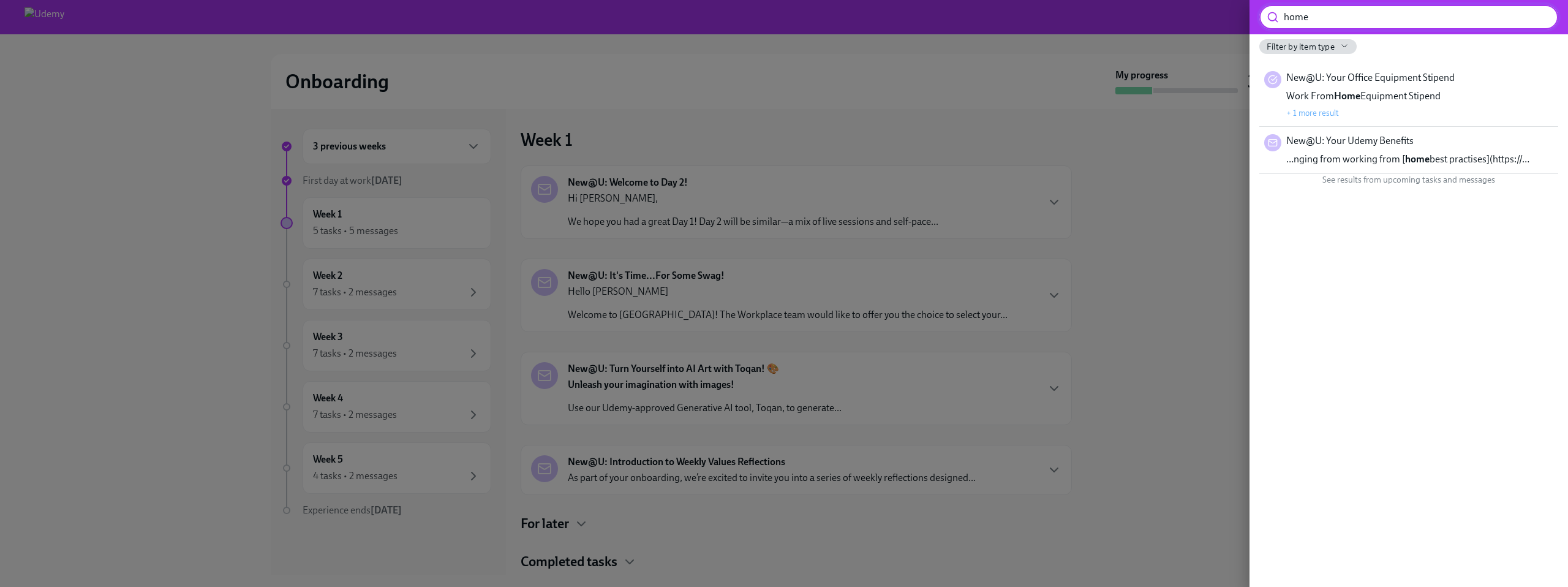
click at [1205, 136] on div at bounding box center [784, 293] width 1568 height 587
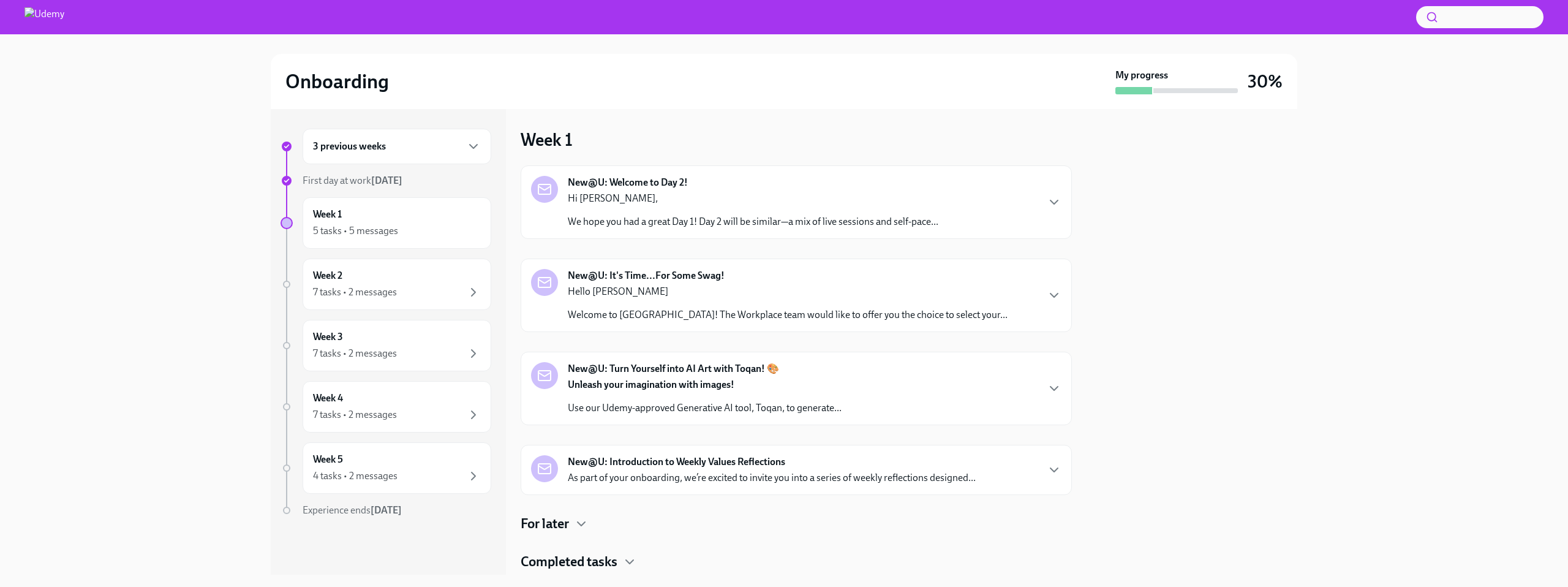
click at [369, 84] on h2 "Onboarding" at bounding box center [337, 81] width 103 height 25
click at [51, 17] on img at bounding box center [44, 17] width 40 height 19
click at [311, 74] on h2 "Onboarding" at bounding box center [337, 81] width 103 height 25
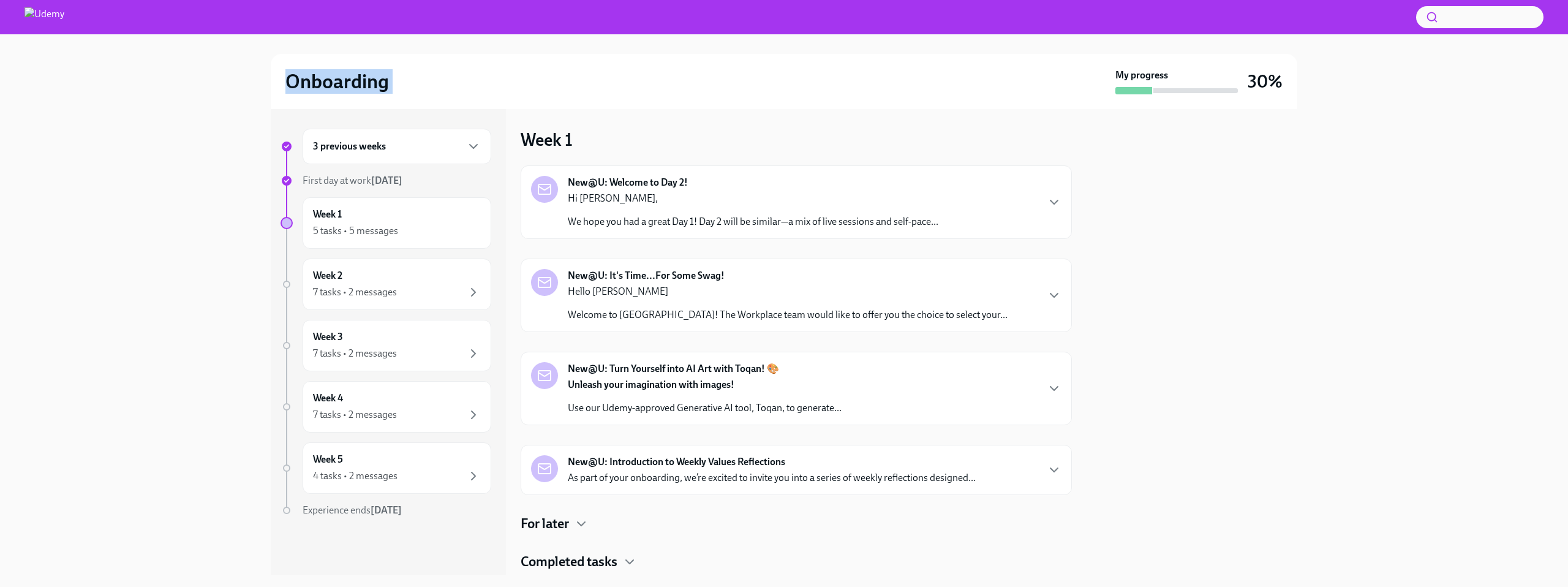
click at [311, 74] on h2 "Onboarding" at bounding box center [337, 81] width 103 height 25
click at [65, 37] on div at bounding box center [784, 43] width 1529 height 19
click at [63, 16] on img at bounding box center [44, 17] width 40 height 19
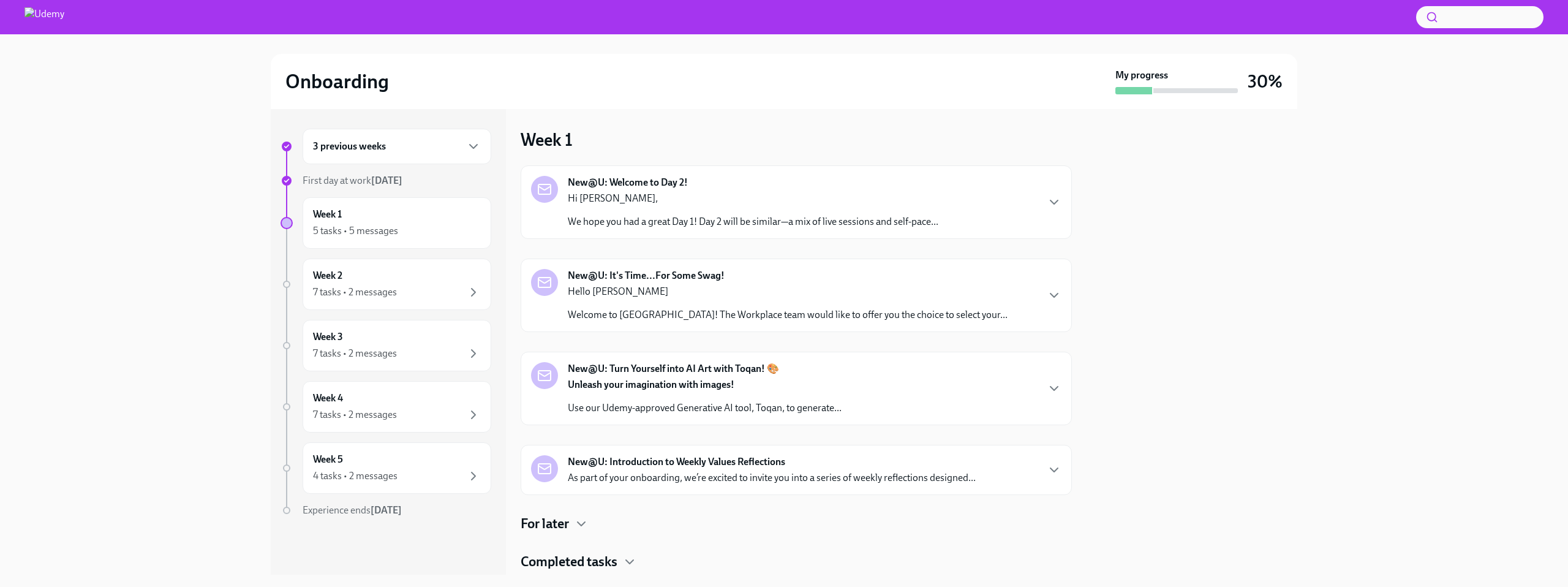
click at [63, 16] on img at bounding box center [44, 17] width 40 height 19
click at [359, 87] on h2 "Onboarding" at bounding box center [337, 81] width 103 height 25
click at [393, 151] on div "3 previous weeks" at bounding box center [397, 147] width 168 height 15
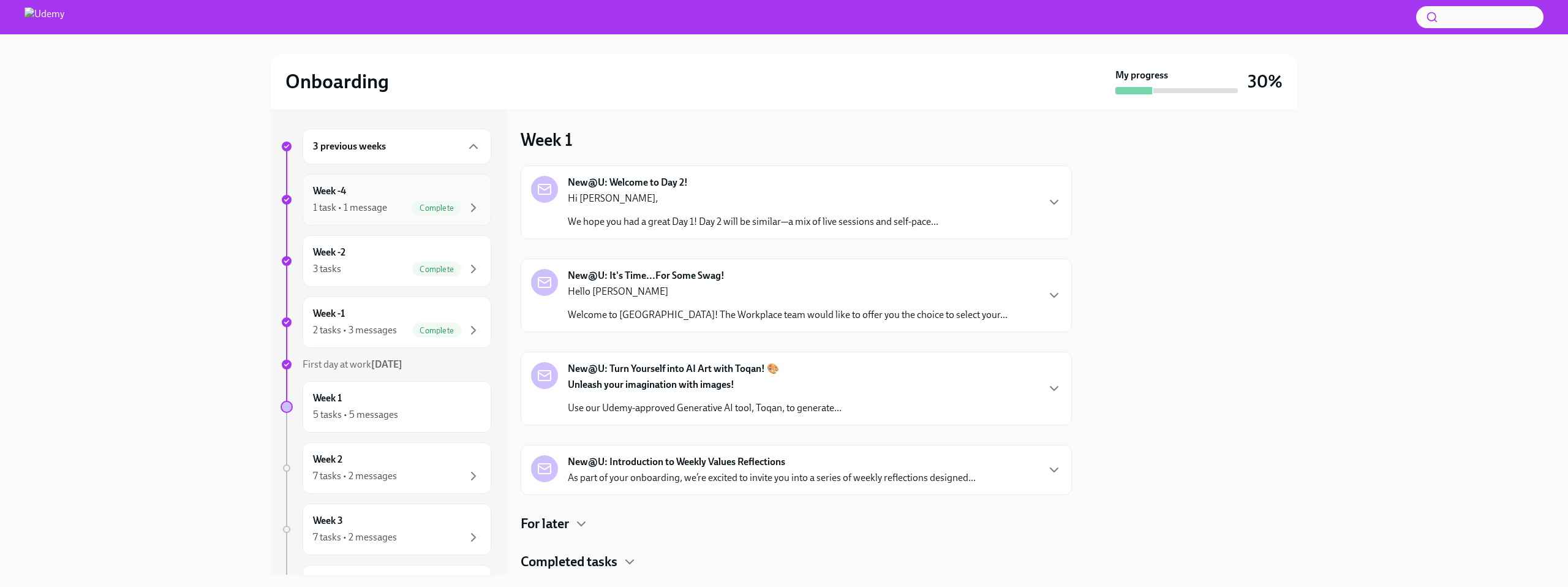
click at [369, 187] on div "Week -4 1 task • 1 message Complete" at bounding box center [397, 199] width 168 height 30
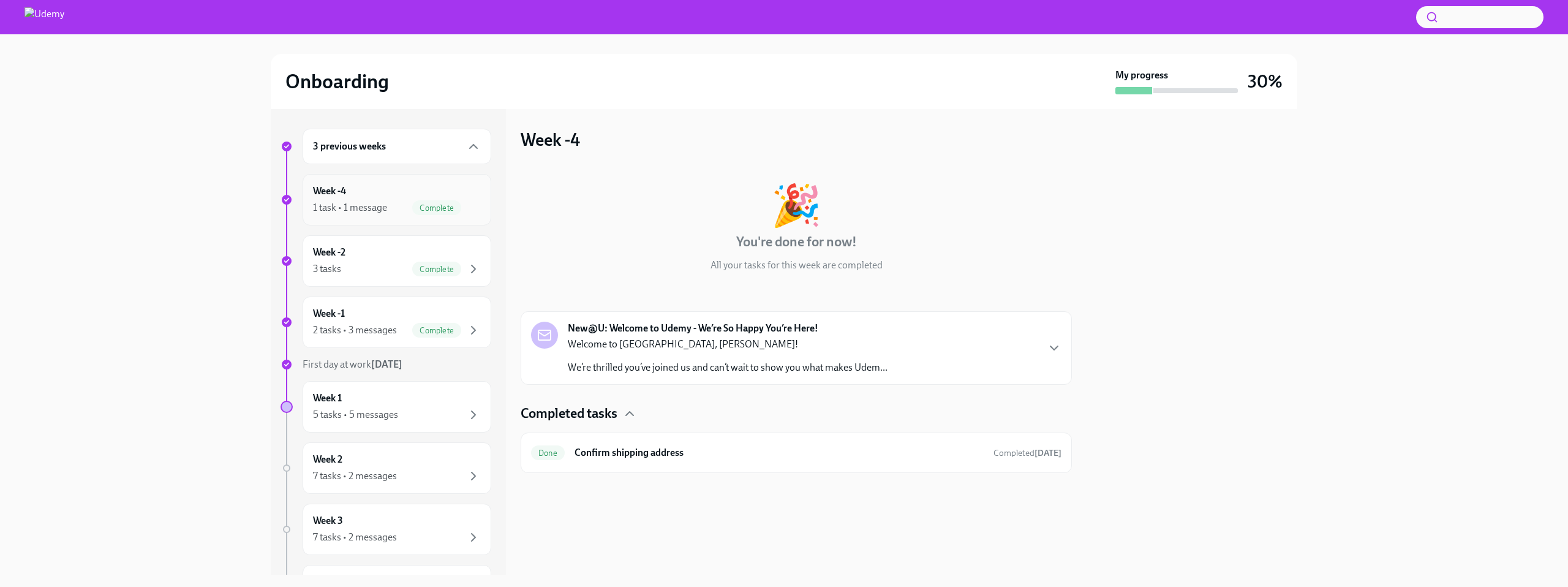
click at [369, 187] on div "Week -4 1 task • 1 message Complete" at bounding box center [397, 199] width 168 height 30
click at [401, 147] on div "3 previous weeks" at bounding box center [397, 147] width 168 height 15
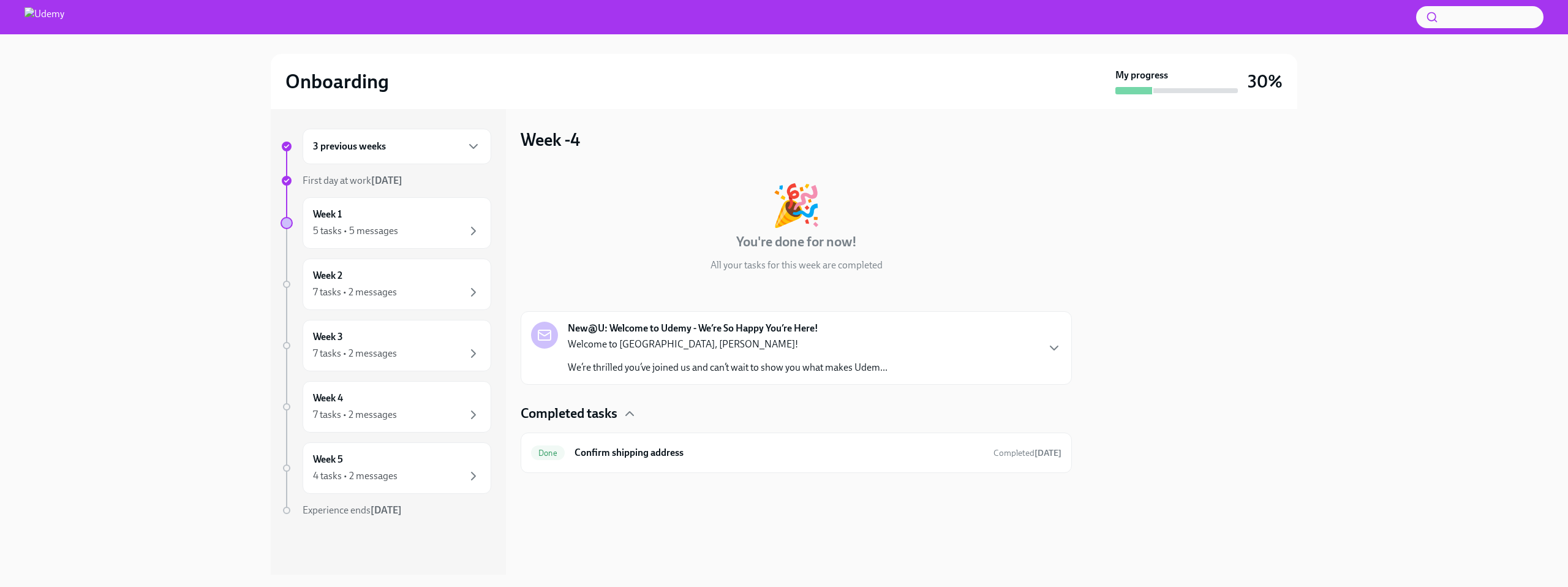
click at [1469, 23] on button "button" at bounding box center [1480, 18] width 127 height 22
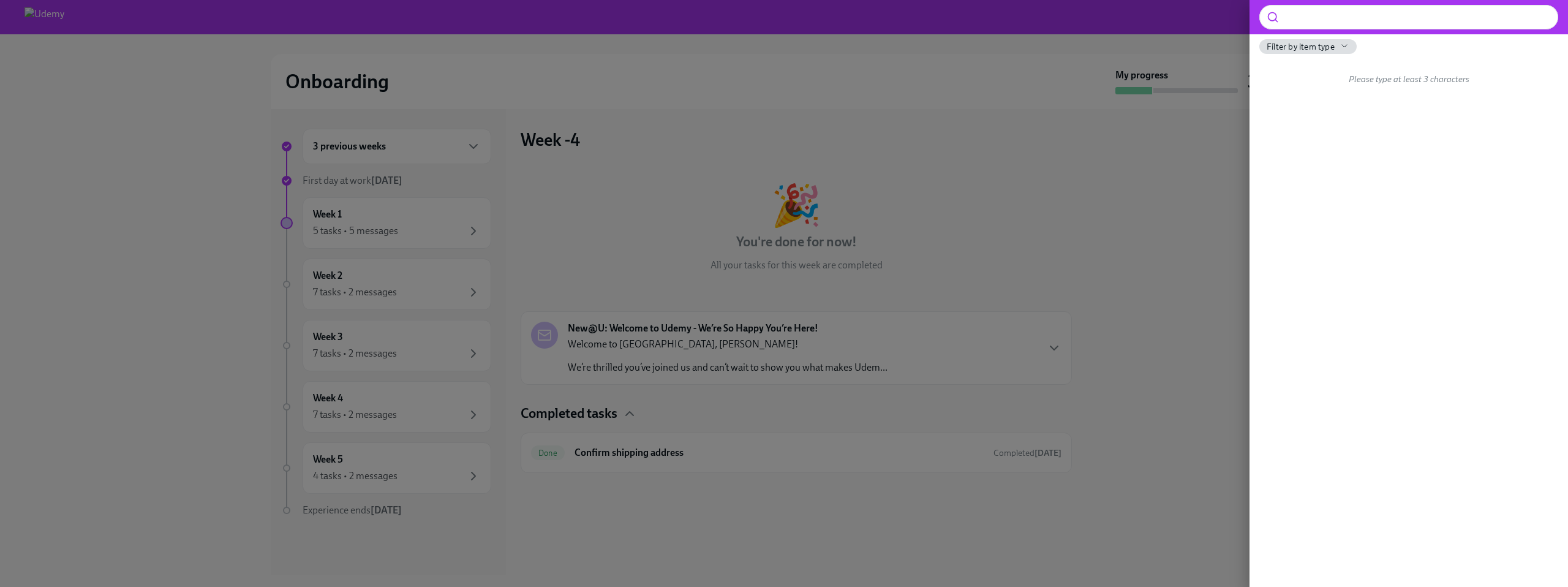
click at [1326, 42] on span "Filter by item type" at bounding box center [1301, 47] width 68 height 12
click at [1326, 42] on div at bounding box center [784, 293] width 1568 height 587
click at [1326, 20] on input "search" at bounding box center [1422, 17] width 275 height 25
type input "homepage"
